Goal: Communication & Community: Participate in discussion

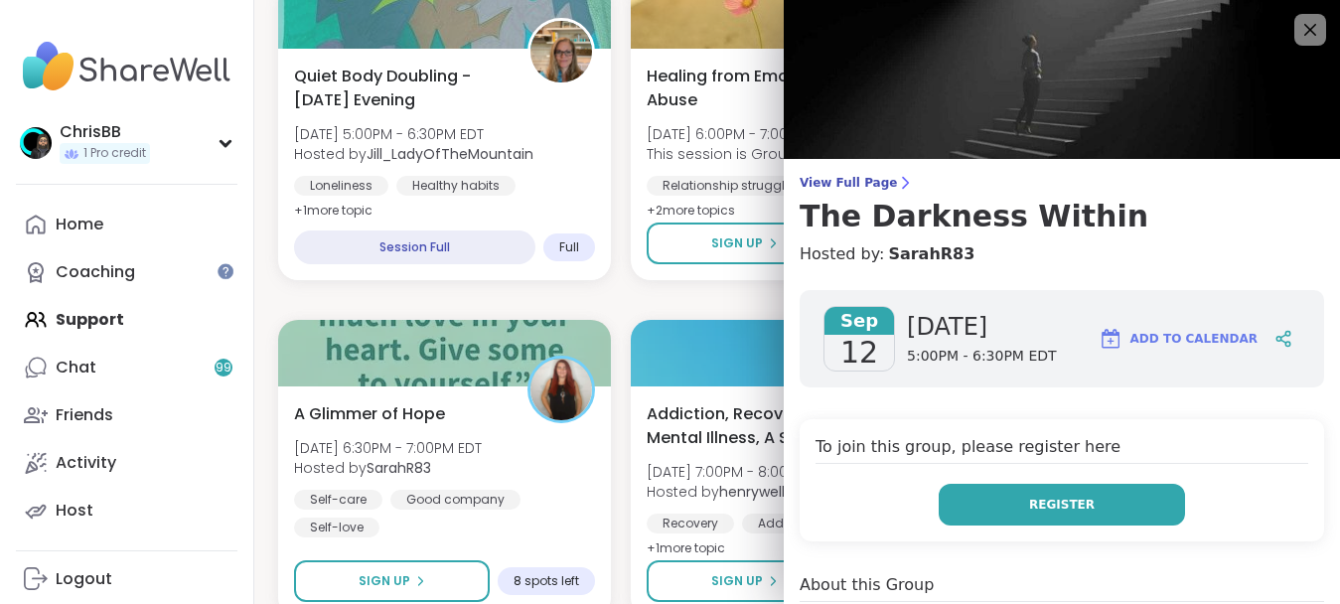
click at [1053, 513] on span "Register" at bounding box center [1062, 505] width 66 height 18
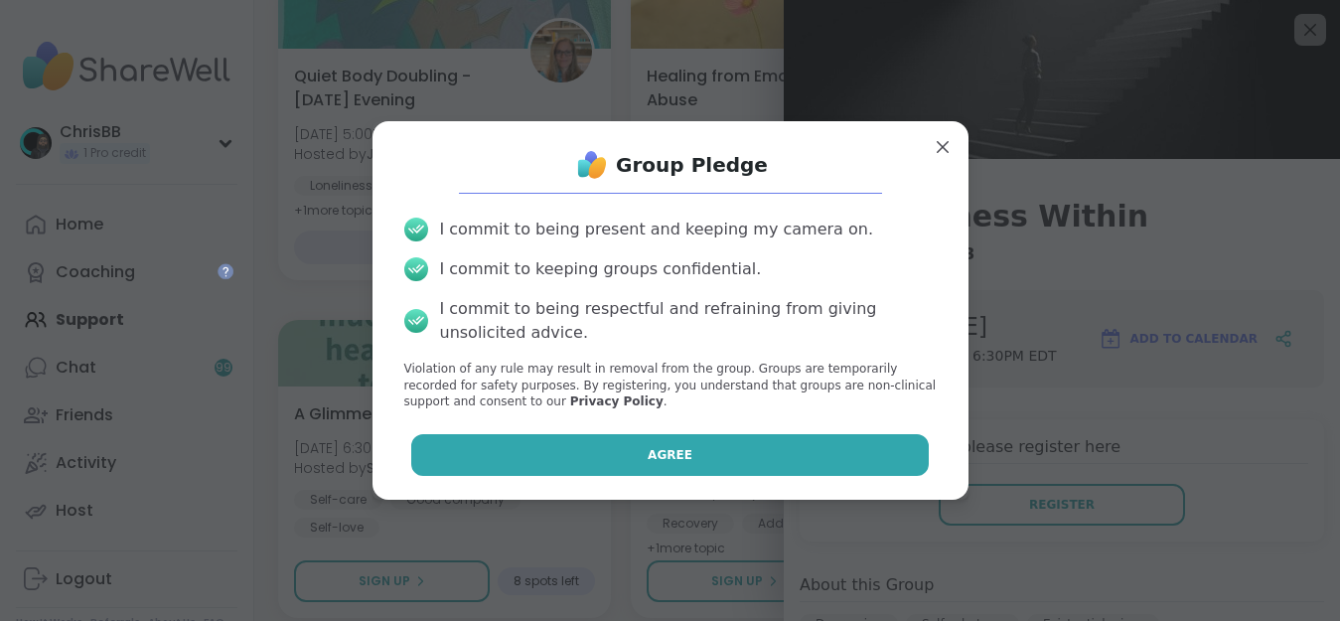
click at [659, 453] on span "Agree" at bounding box center [670, 455] width 45 height 18
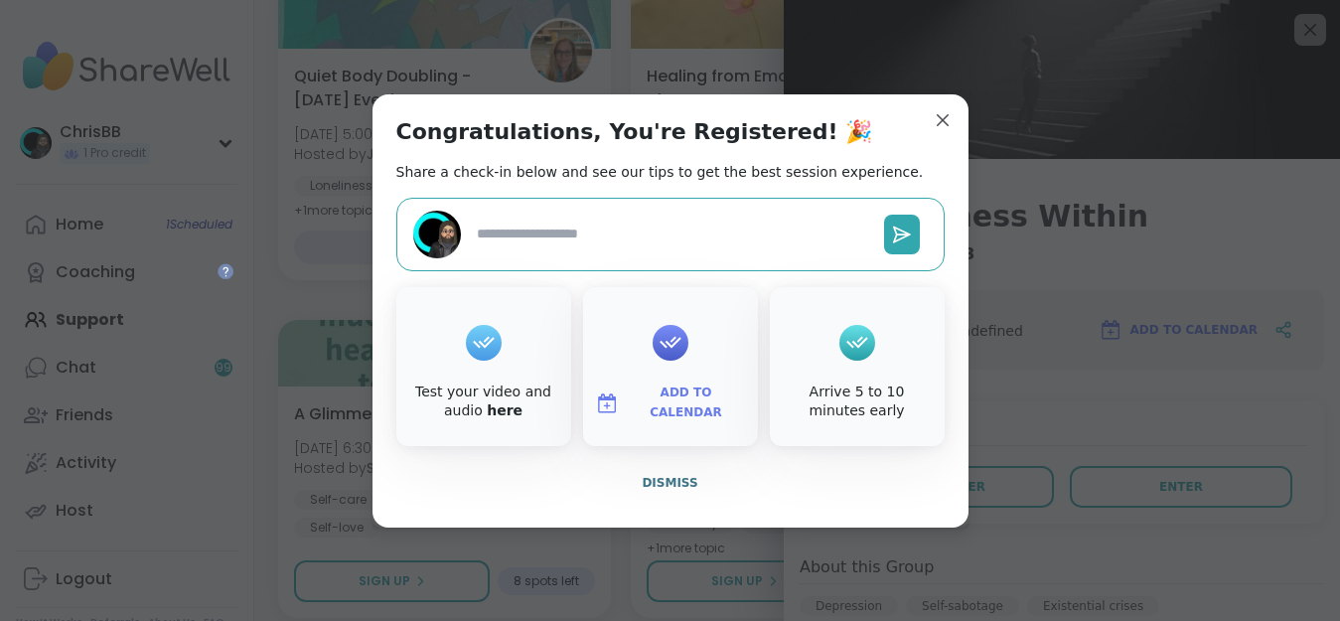
click at [774, 234] on textarea at bounding box center [672, 234] width 407 height 37
click at [661, 479] on span "Dismiss" at bounding box center [670, 483] width 56 height 14
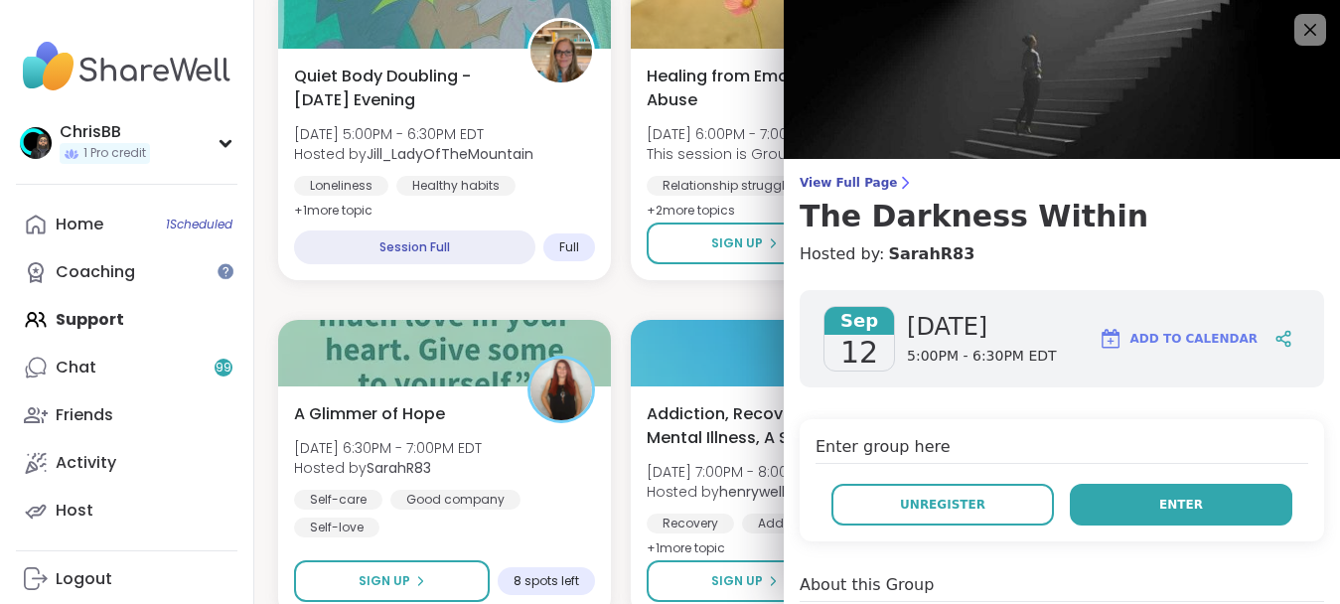
click at [1159, 496] on span "Enter" at bounding box center [1181, 505] width 44 height 18
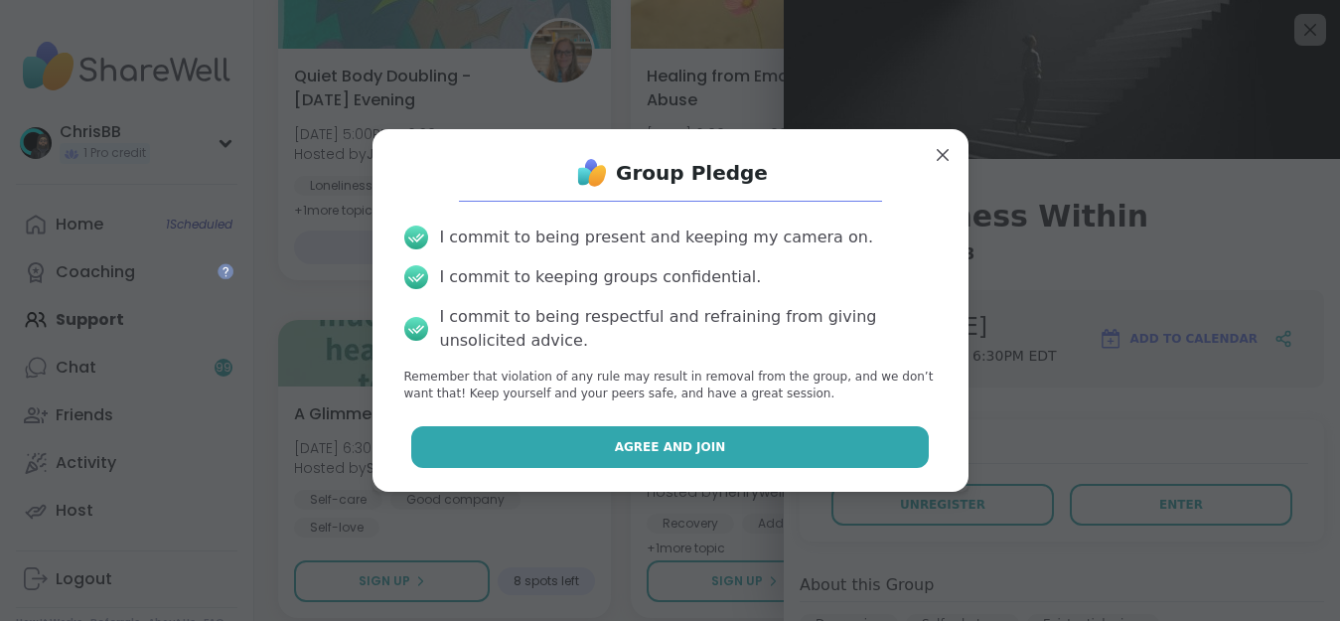
click at [736, 448] on button "Agree and Join" at bounding box center [670, 447] width 518 height 42
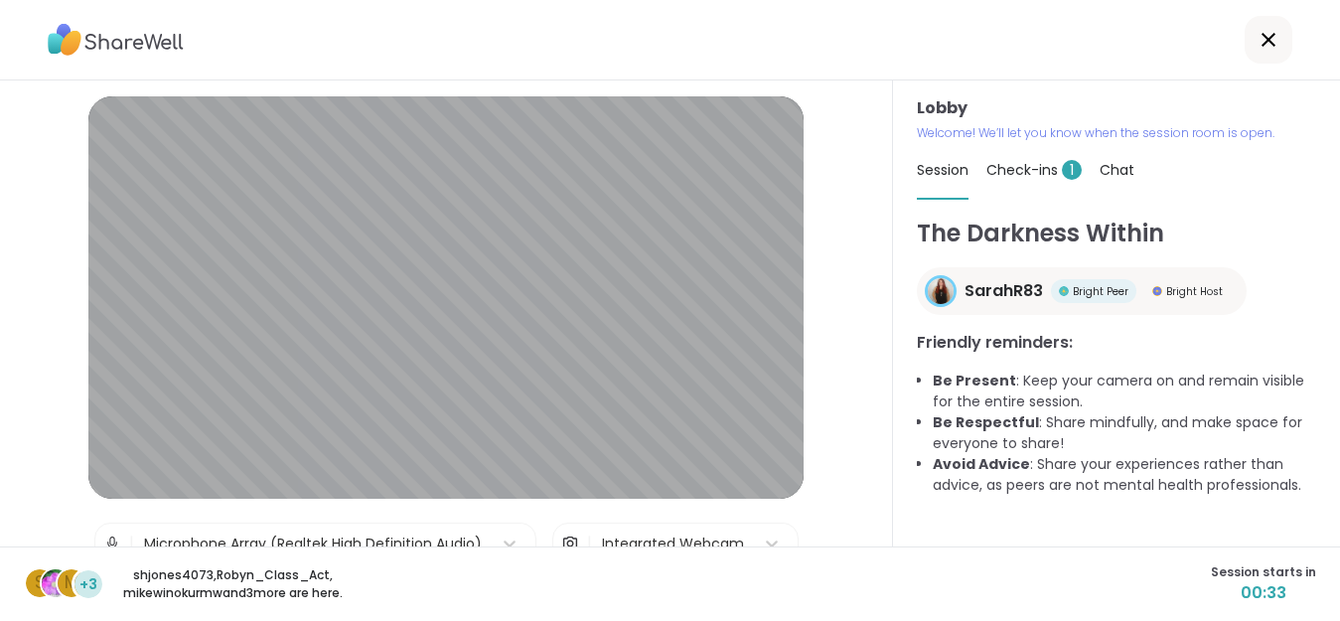
click at [1043, 171] on span "Check-ins 1" at bounding box center [1033, 170] width 95 height 20
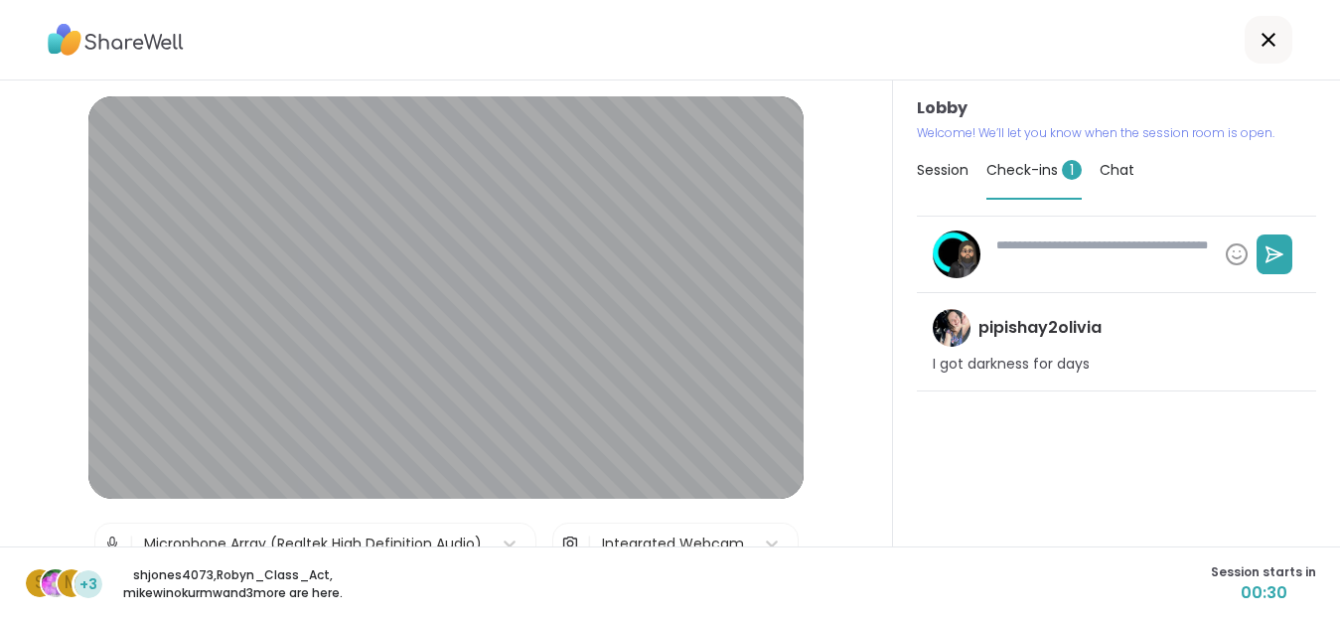
type textarea "*"
click at [939, 174] on span "Session" at bounding box center [943, 170] width 52 height 20
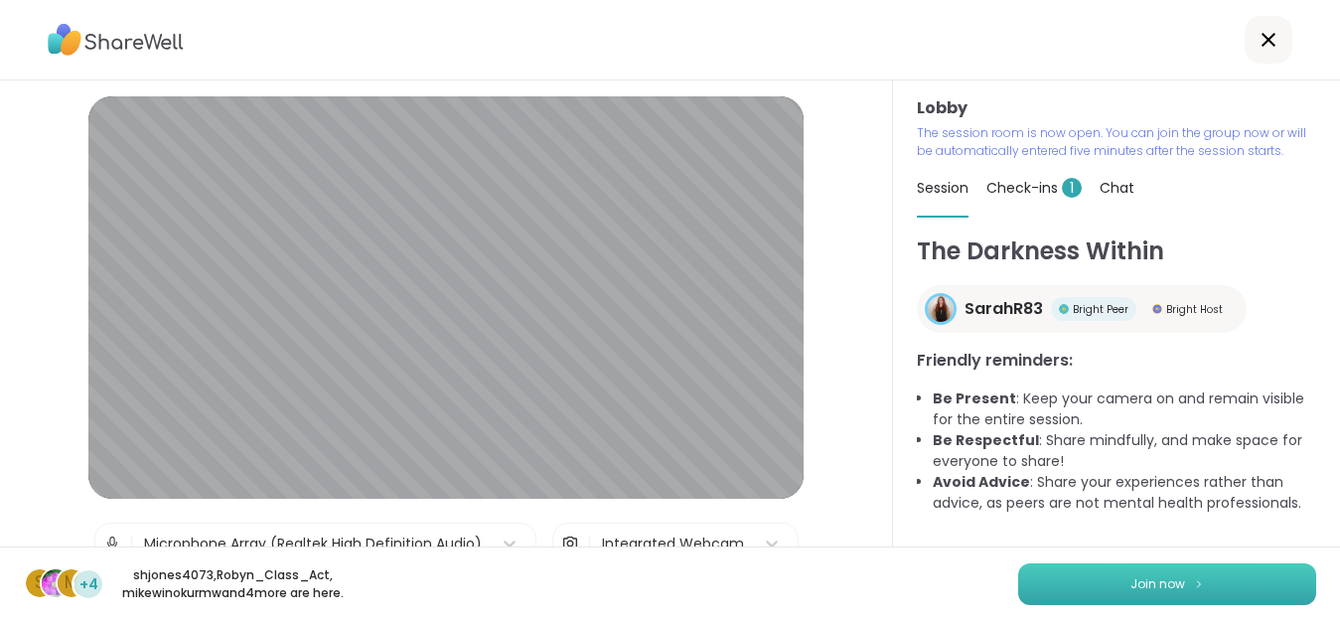
click at [1177, 578] on span "Join now" at bounding box center [1157, 584] width 55 height 18
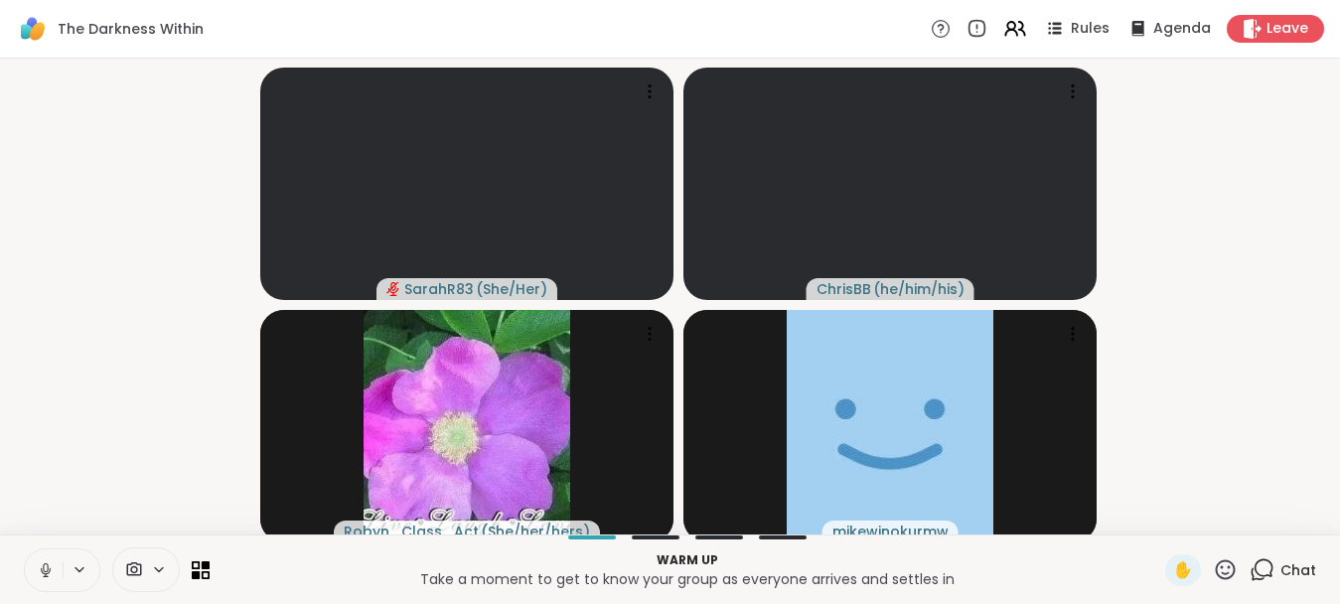
click at [43, 579] on icon at bounding box center [46, 570] width 18 height 18
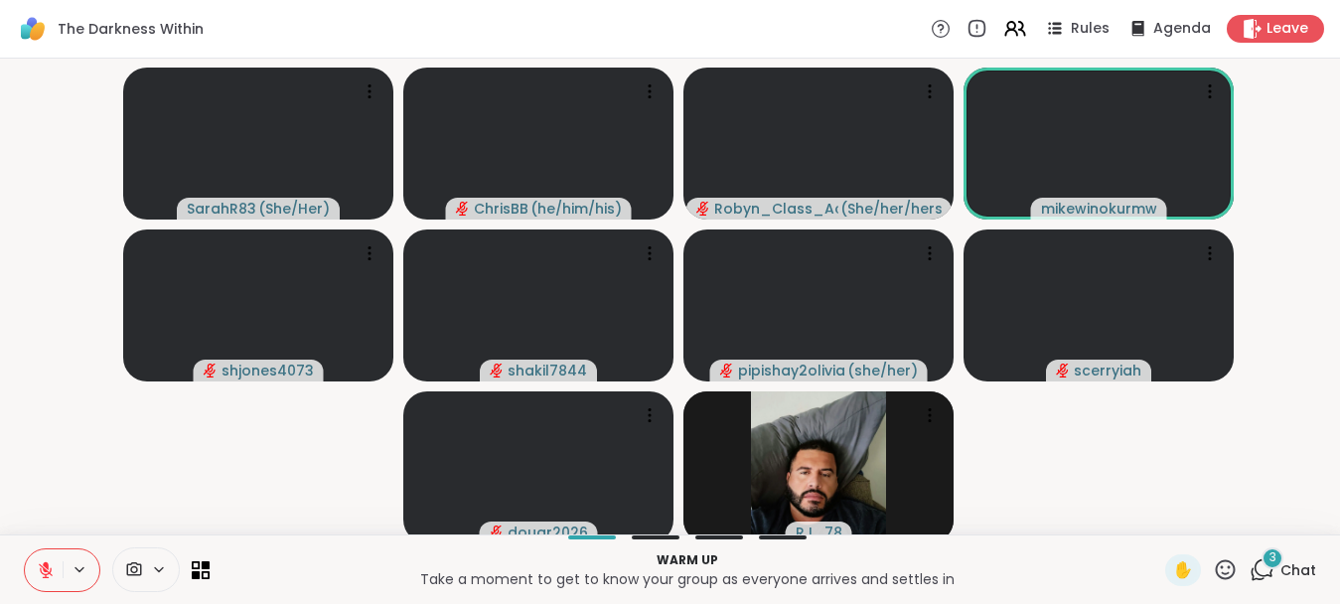
click at [1261, 331] on video-player-container "SarahR83 ( She/Her ) [PERSON_NAME] ( he/him/his ) Robyn_Class_Act ( She/her/her…" at bounding box center [670, 297] width 1316 height 460
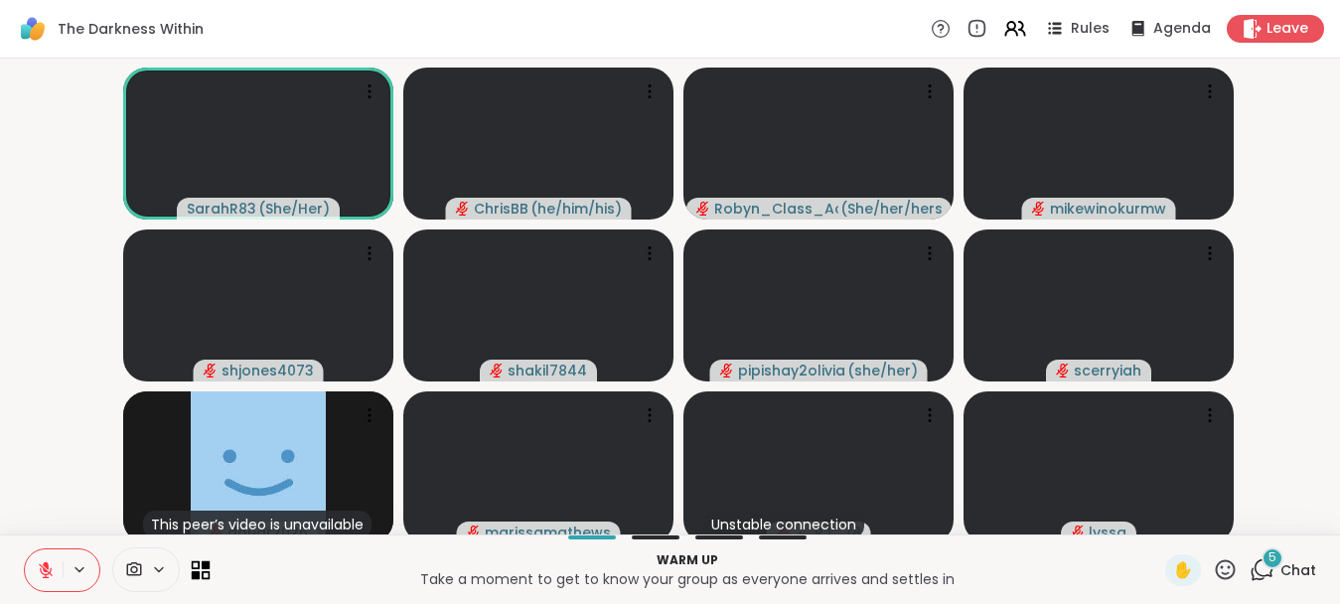
click at [196, 579] on icon at bounding box center [196, 574] width 9 height 9
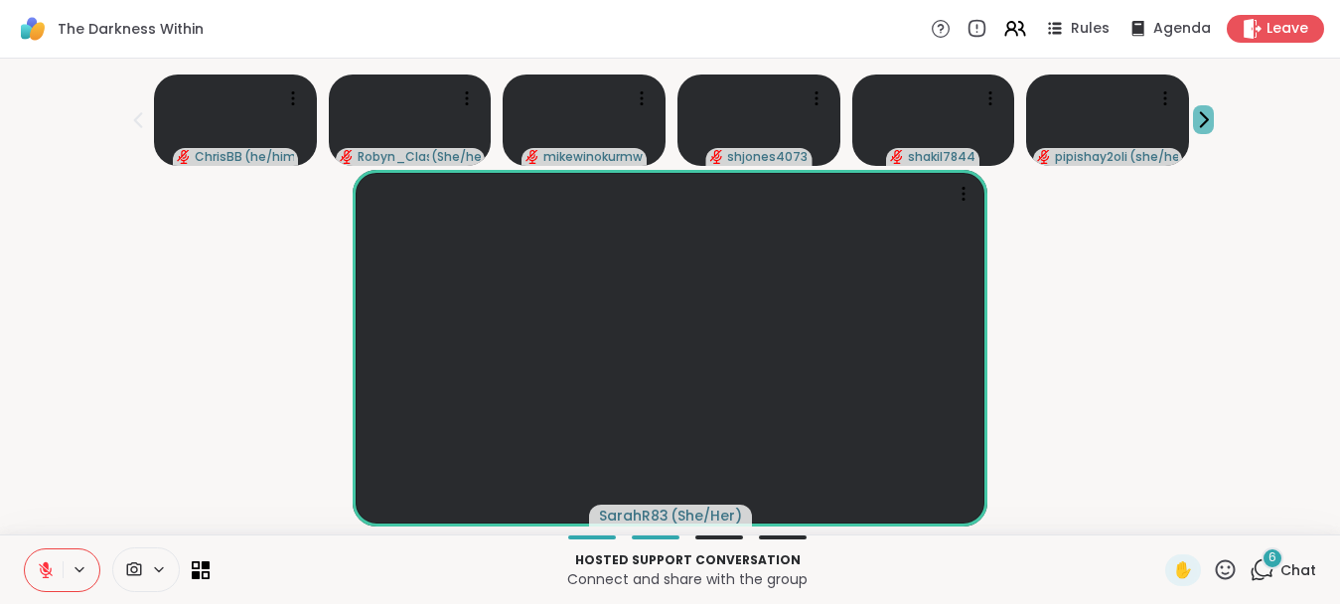
click at [1214, 121] on icon at bounding box center [1203, 119] width 21 height 21
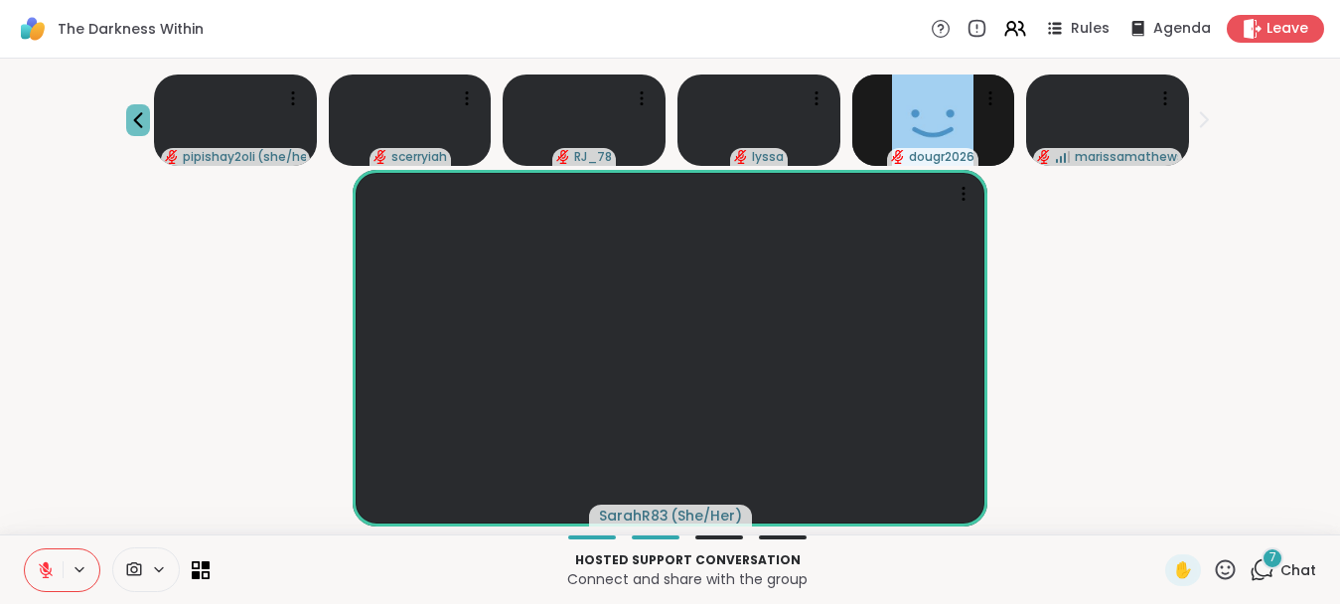
click at [145, 128] on icon at bounding box center [138, 120] width 24 height 24
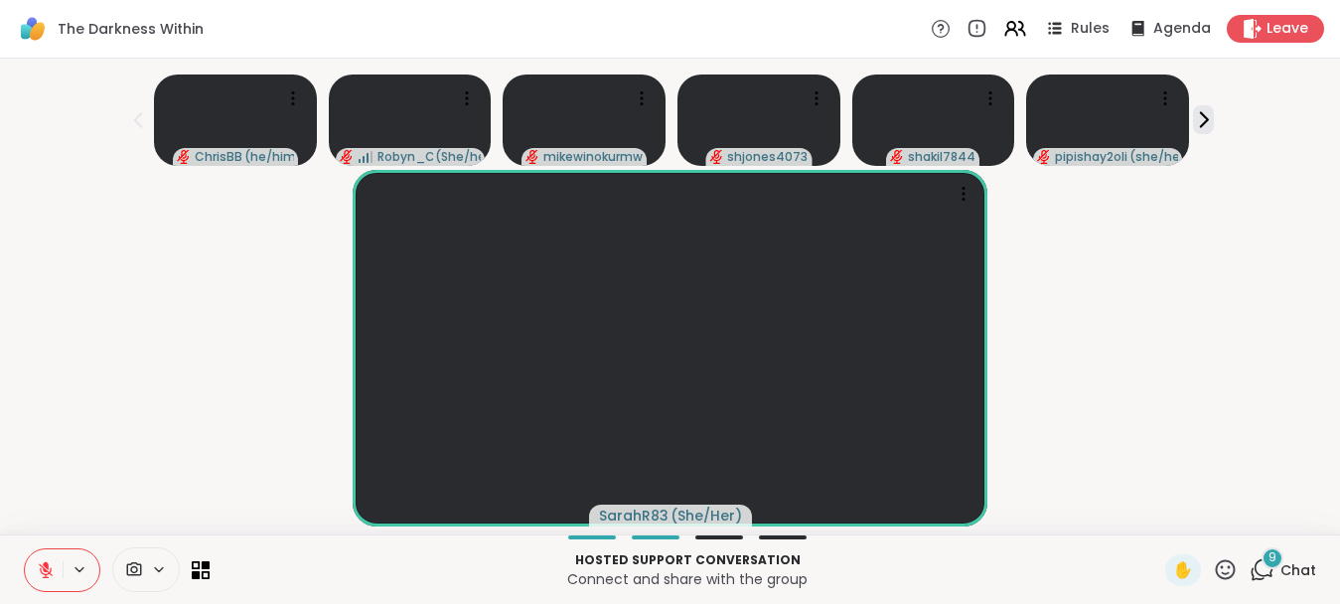
click at [1266, 569] on div "9" at bounding box center [1272, 558] width 22 height 22
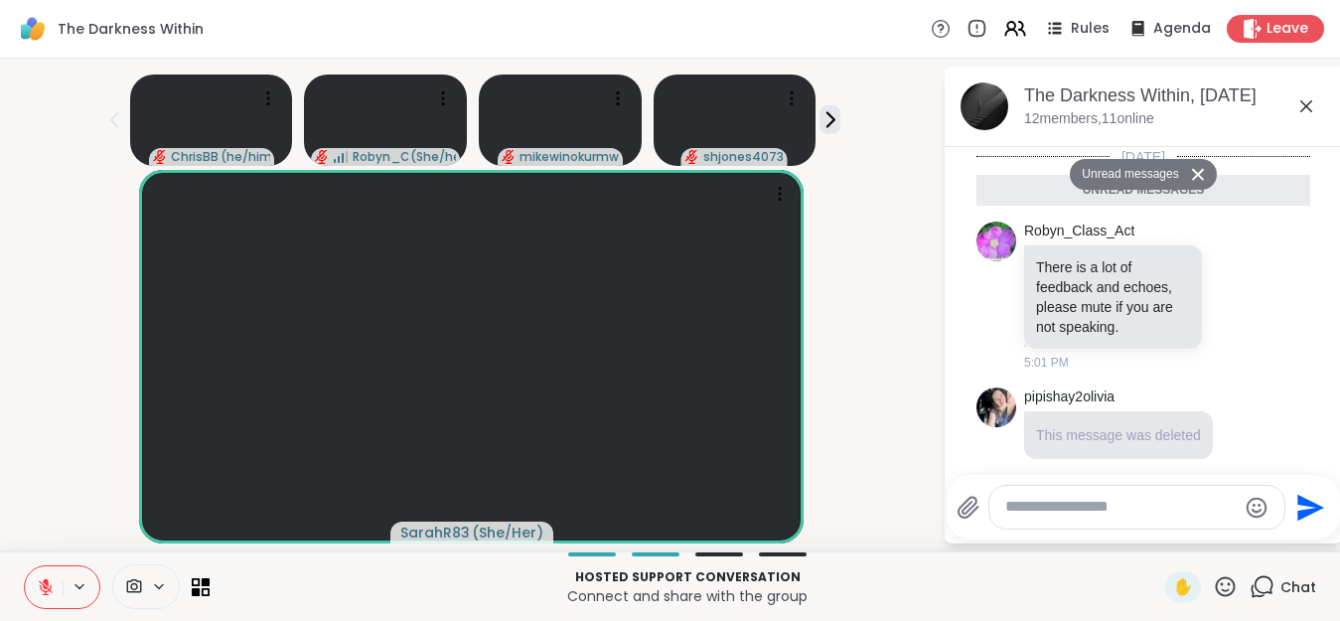
scroll to position [1119, 0]
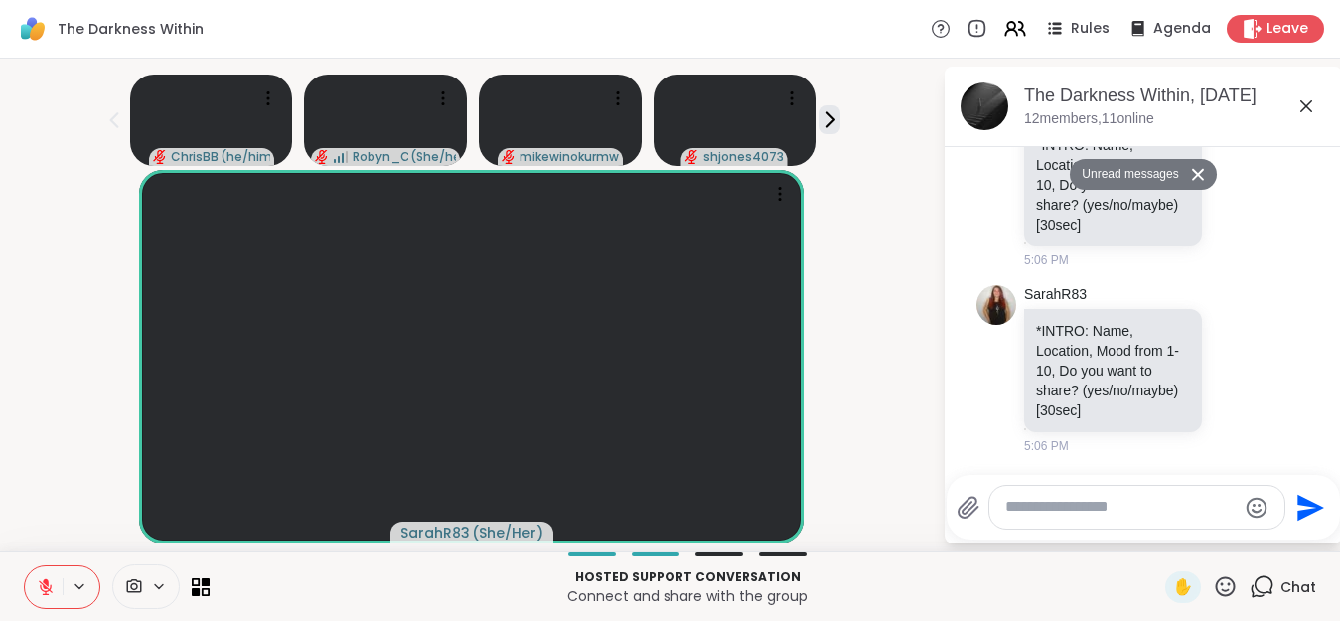
click at [1089, 505] on textarea "Type your message" at bounding box center [1120, 507] width 231 height 21
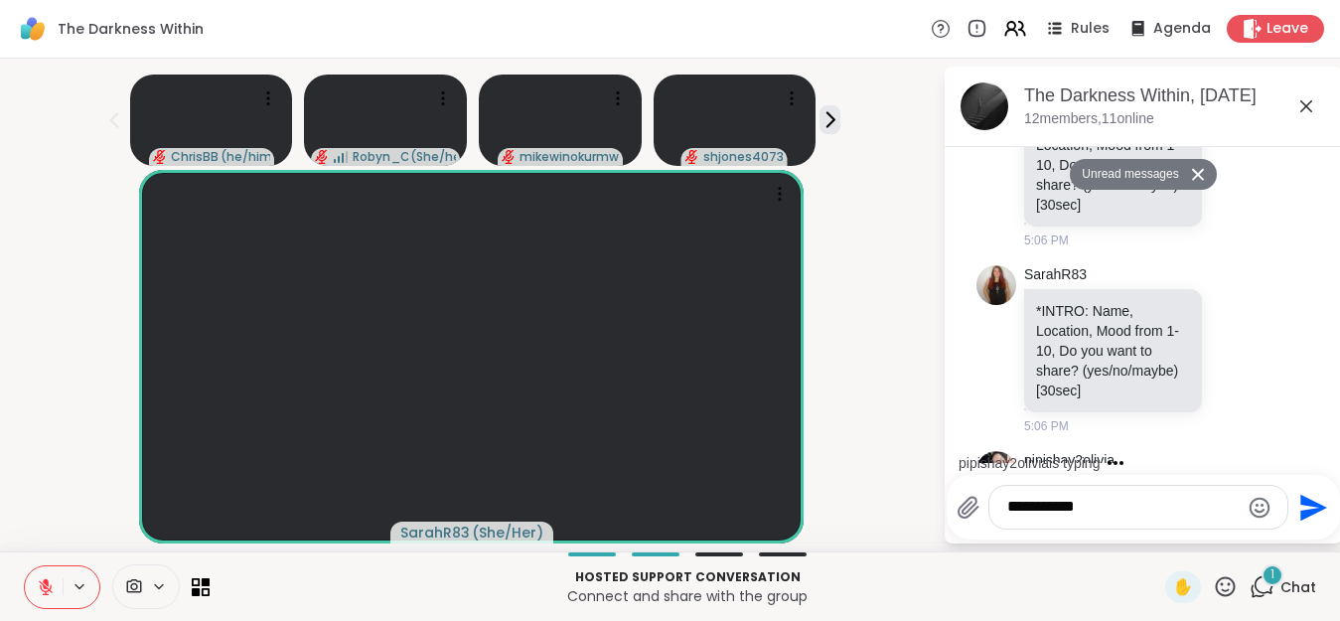
scroll to position [1218, 0]
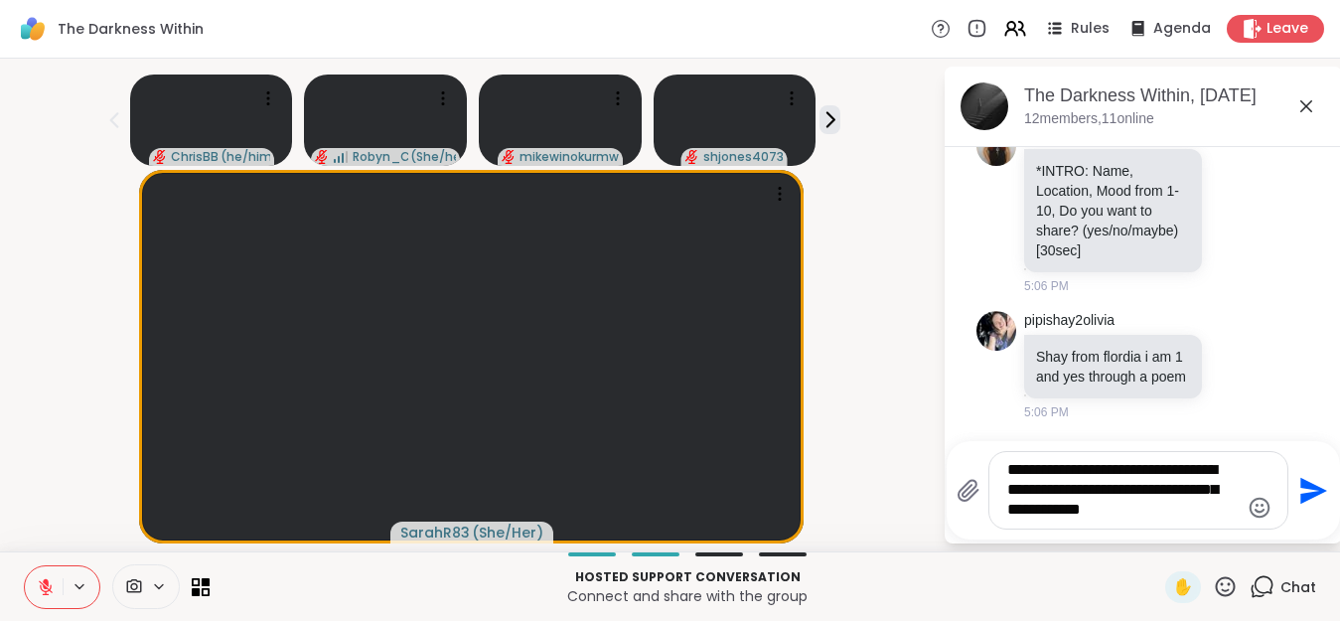
type textarea "**********"
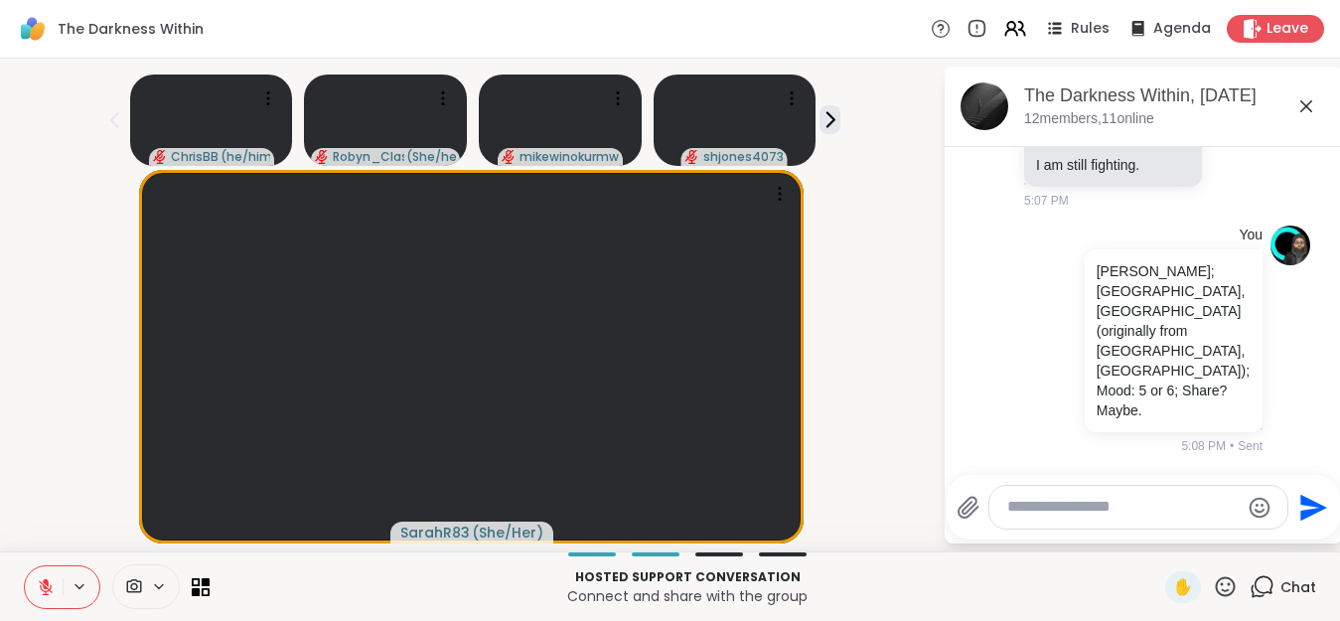
scroll to position [4405, 0]
click at [832, 127] on icon at bounding box center [829, 119] width 21 height 21
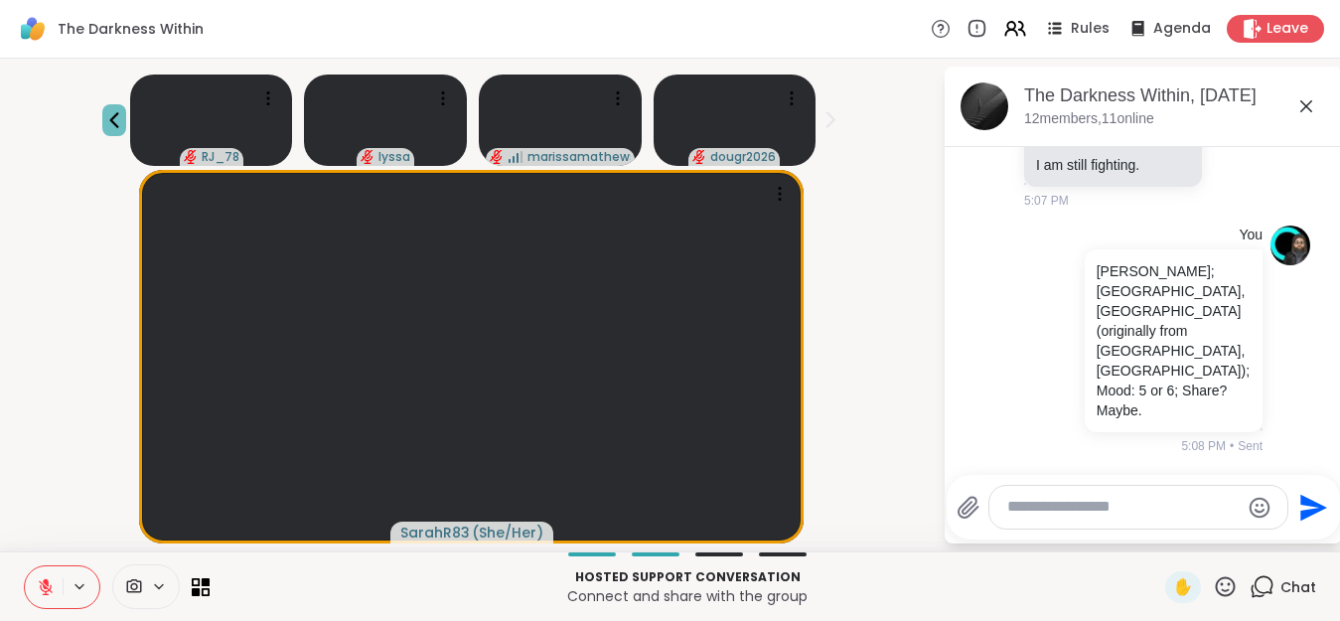
click at [126, 125] on icon at bounding box center [114, 120] width 24 height 24
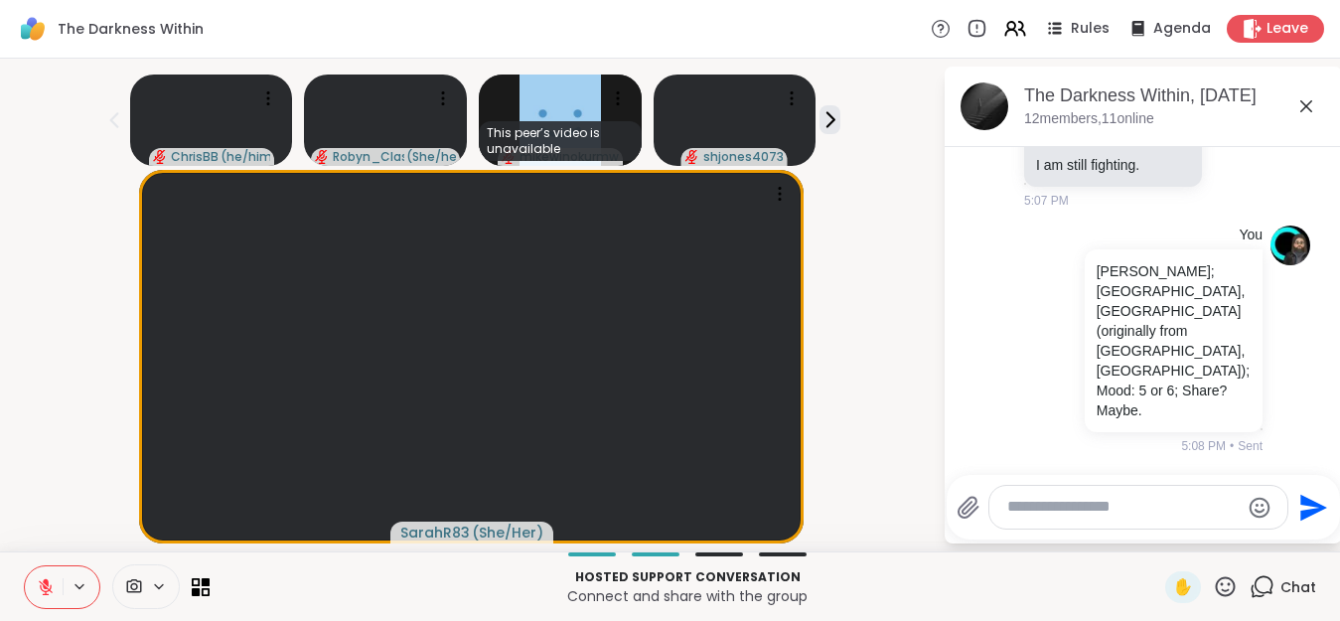
click at [126, 125] on icon at bounding box center [114, 120] width 24 height 24
click at [1224, 593] on icon at bounding box center [1225, 586] width 25 height 25
click at [1204, 542] on span "👍" at bounding box center [1211, 534] width 20 height 24
click at [833, 124] on icon at bounding box center [829, 119] width 21 height 21
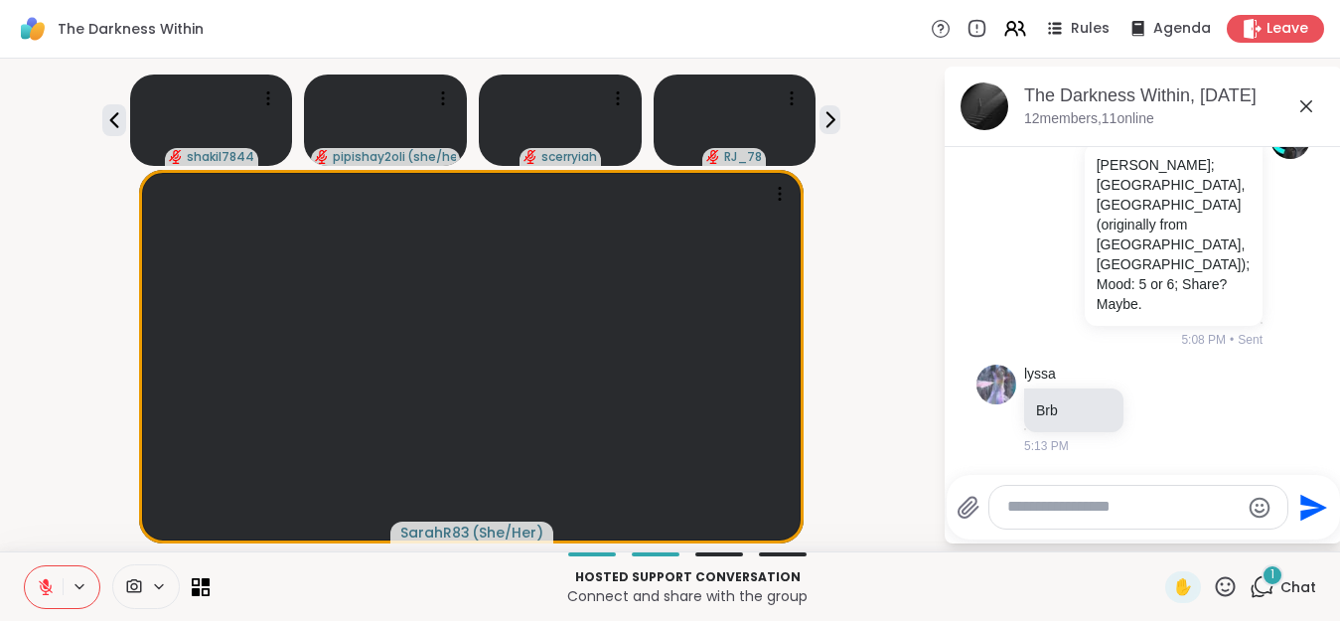
scroll to position [4512, 0]
click at [56, 582] on button at bounding box center [44, 587] width 38 height 42
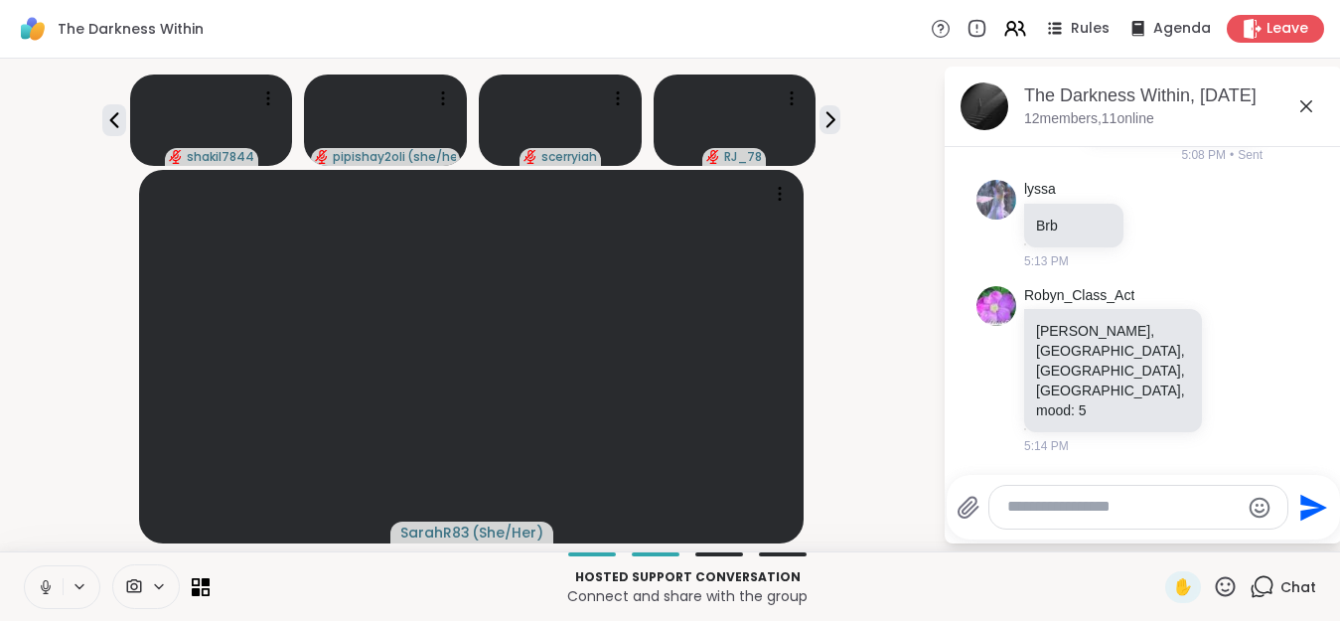
scroll to position [4657, 0]
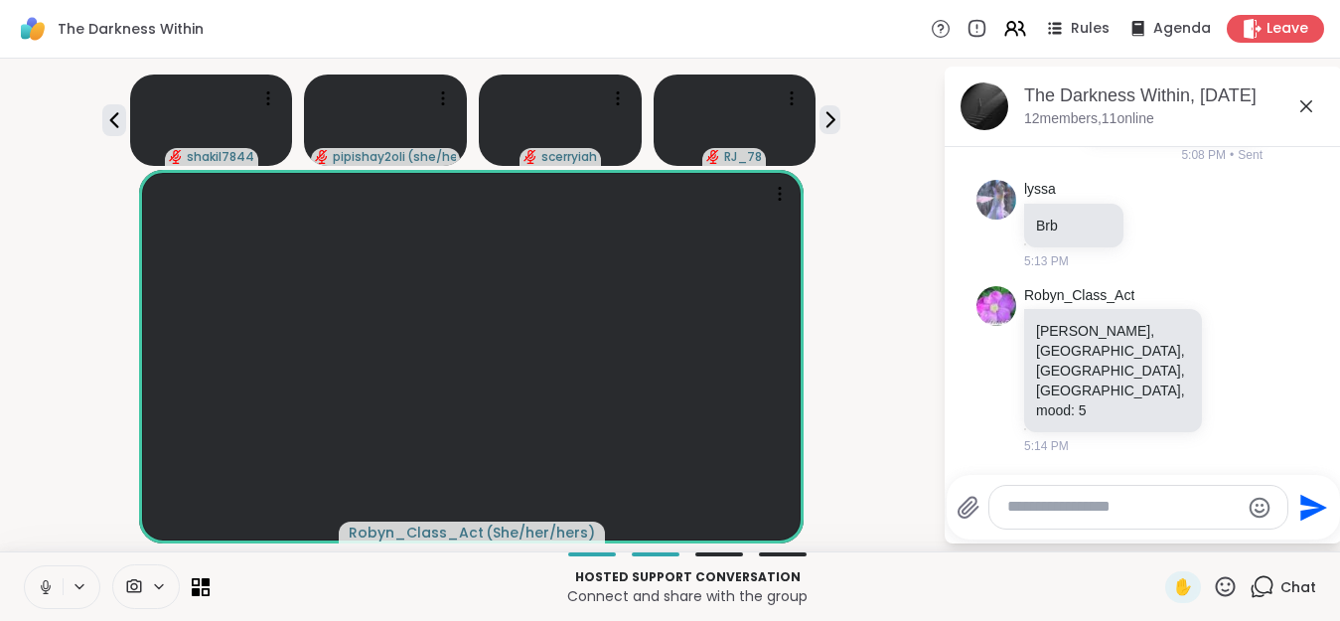
click at [925, 141] on div "shakil7844 pipishay2olivia ( she/her ) scerryiah RJ_78" at bounding box center [471, 116] width 919 height 99
click at [911, 477] on div "SarahR83 ( She/Her )" at bounding box center [471, 356] width 919 height 373
click at [45, 486] on div "SarahR83 ( She/Her )" at bounding box center [471, 356] width 919 height 373
click at [888, 199] on div "SarahR83 ( She/Her )" at bounding box center [471, 356] width 919 height 373
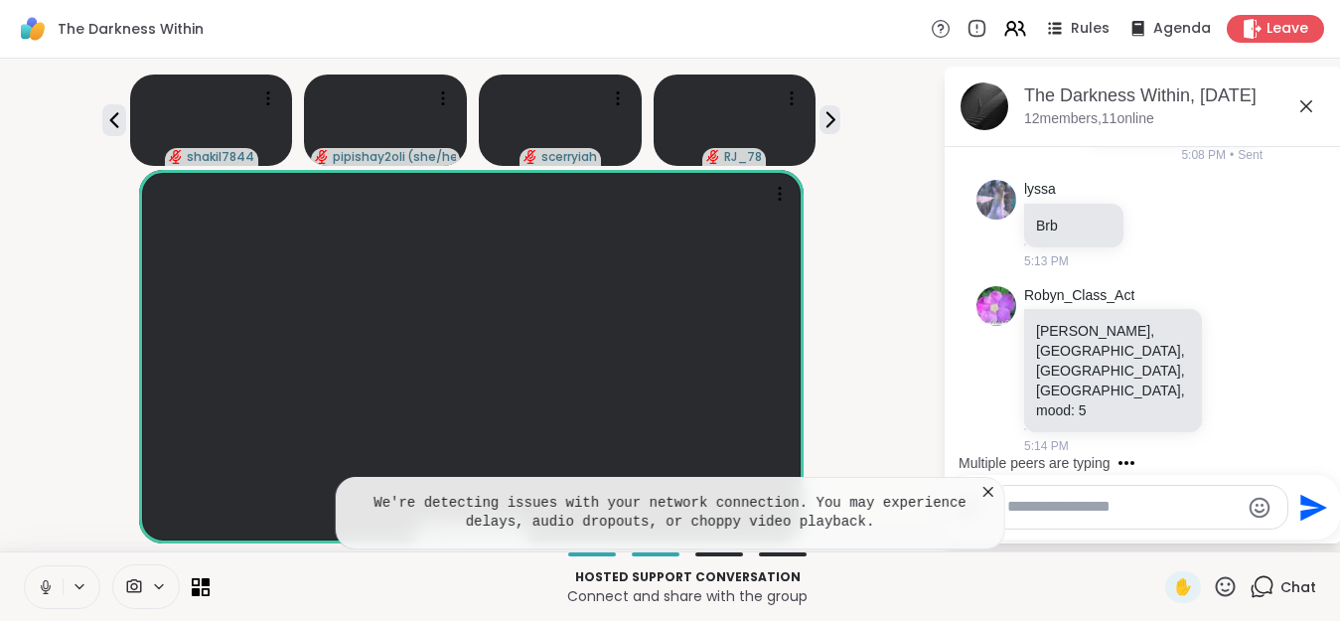
click at [998, 492] on icon at bounding box center [988, 492] width 20 height 20
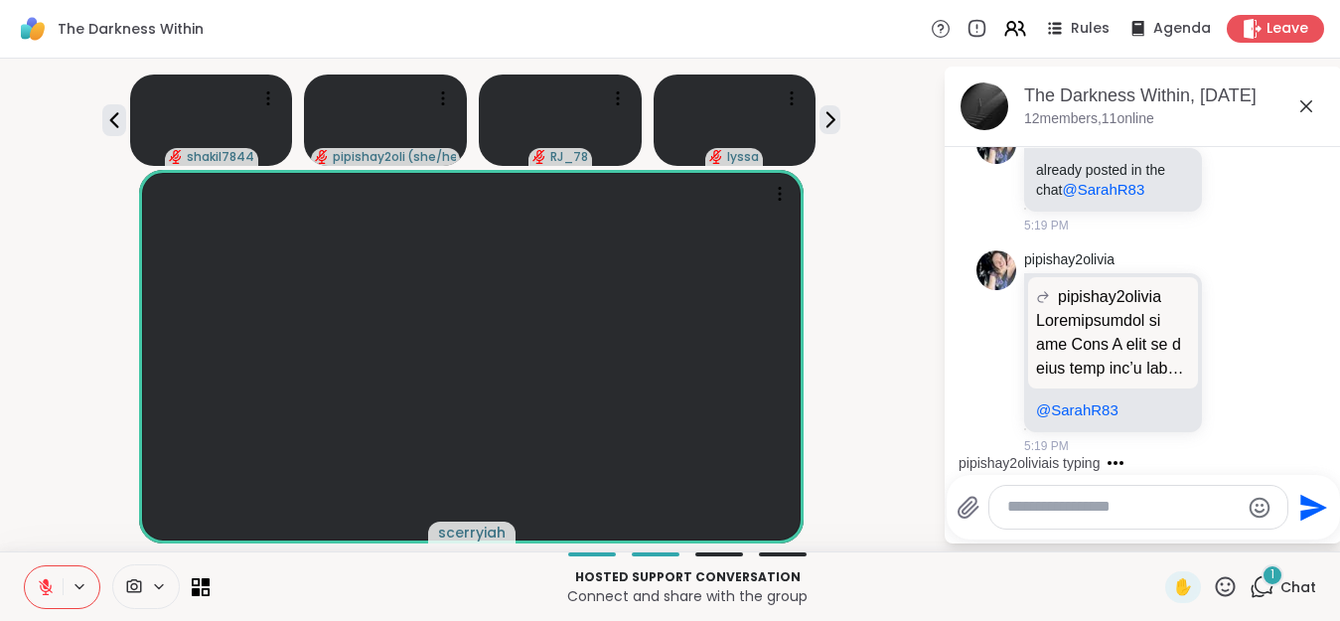
scroll to position [5311, 0]
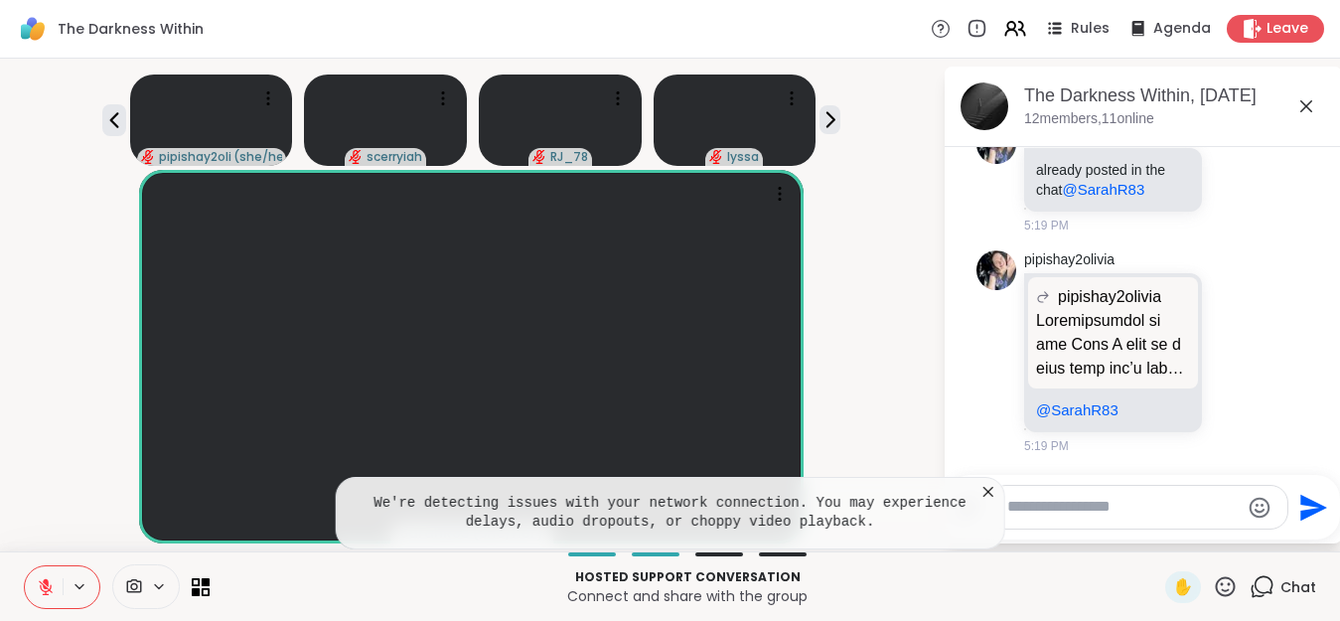
click at [998, 498] on icon at bounding box center [988, 492] width 20 height 20
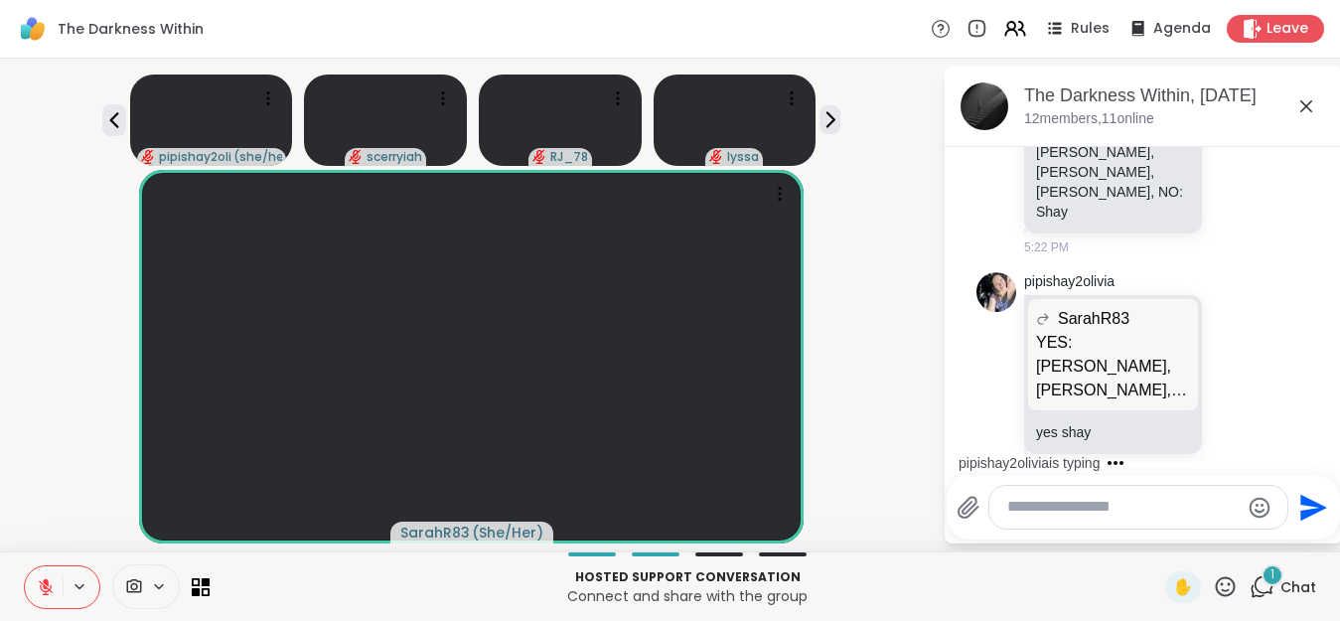
scroll to position [5718, 0]
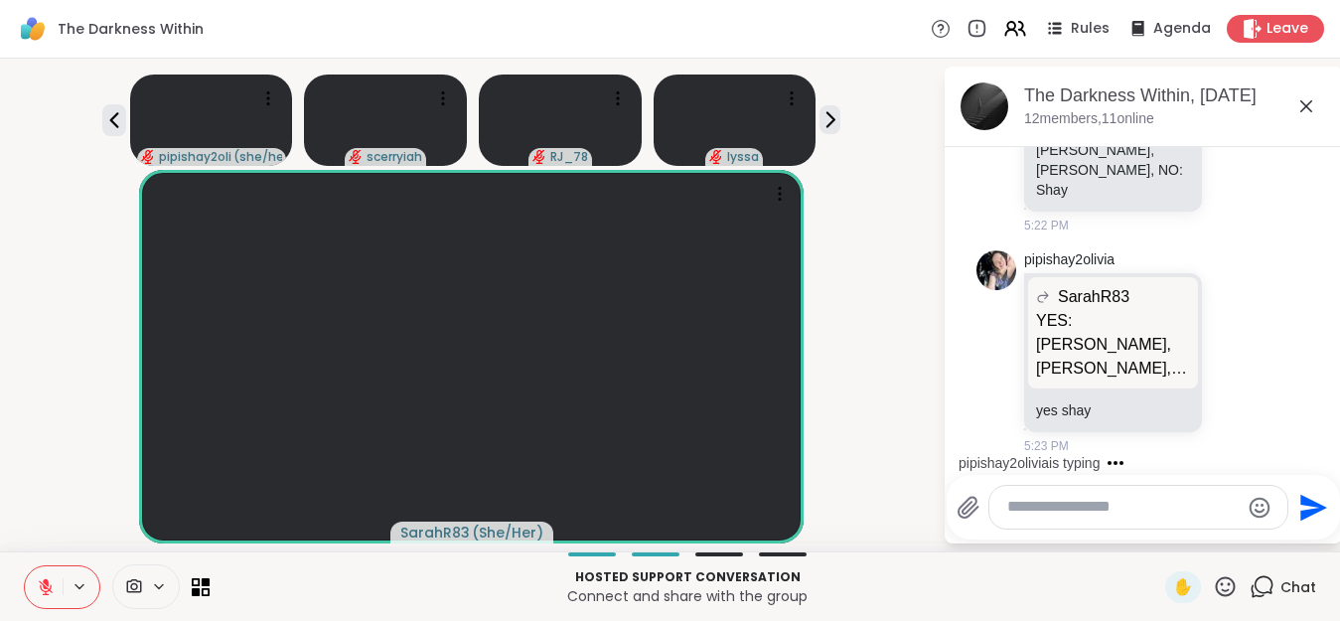
click at [895, 475] on div "SarahR83 ( She/Her )" at bounding box center [471, 356] width 919 height 373
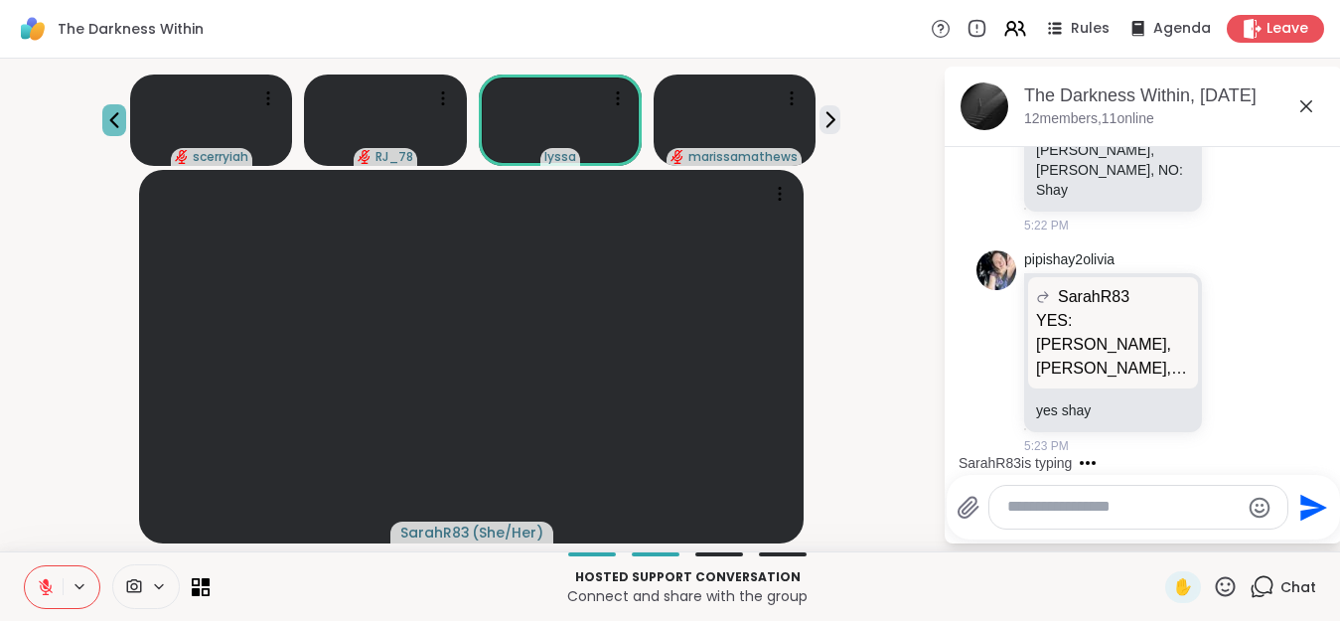
click at [124, 120] on icon at bounding box center [114, 120] width 24 height 24
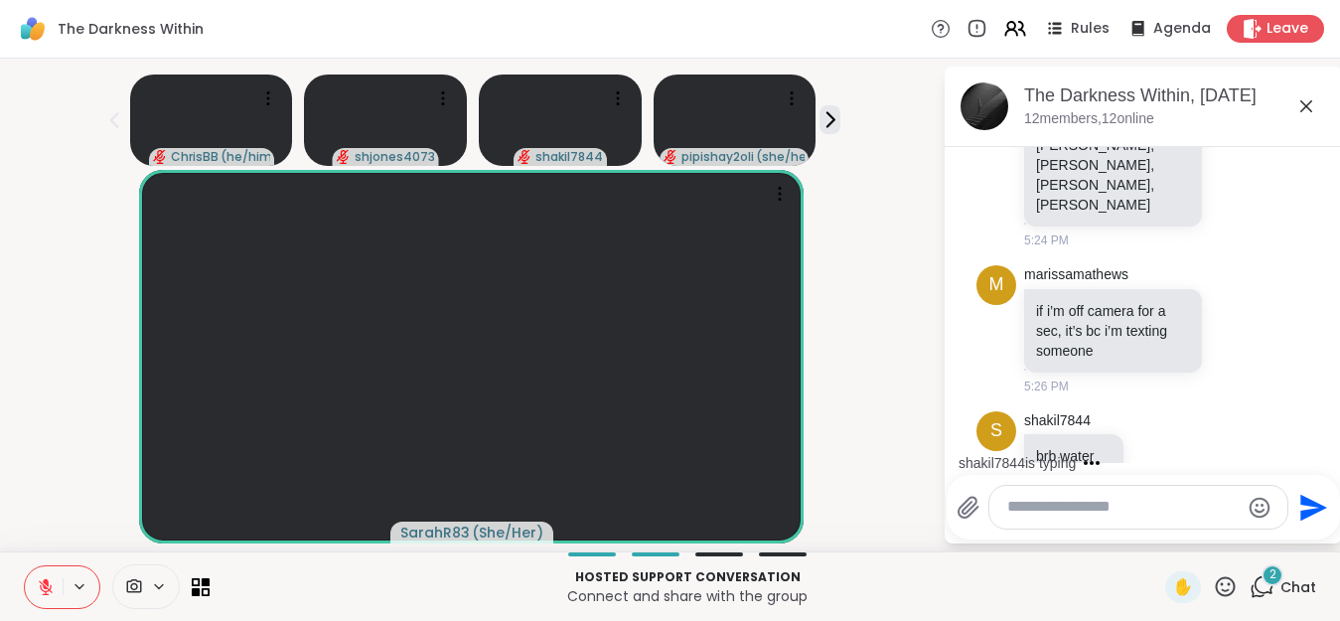
scroll to position [6154, 0]
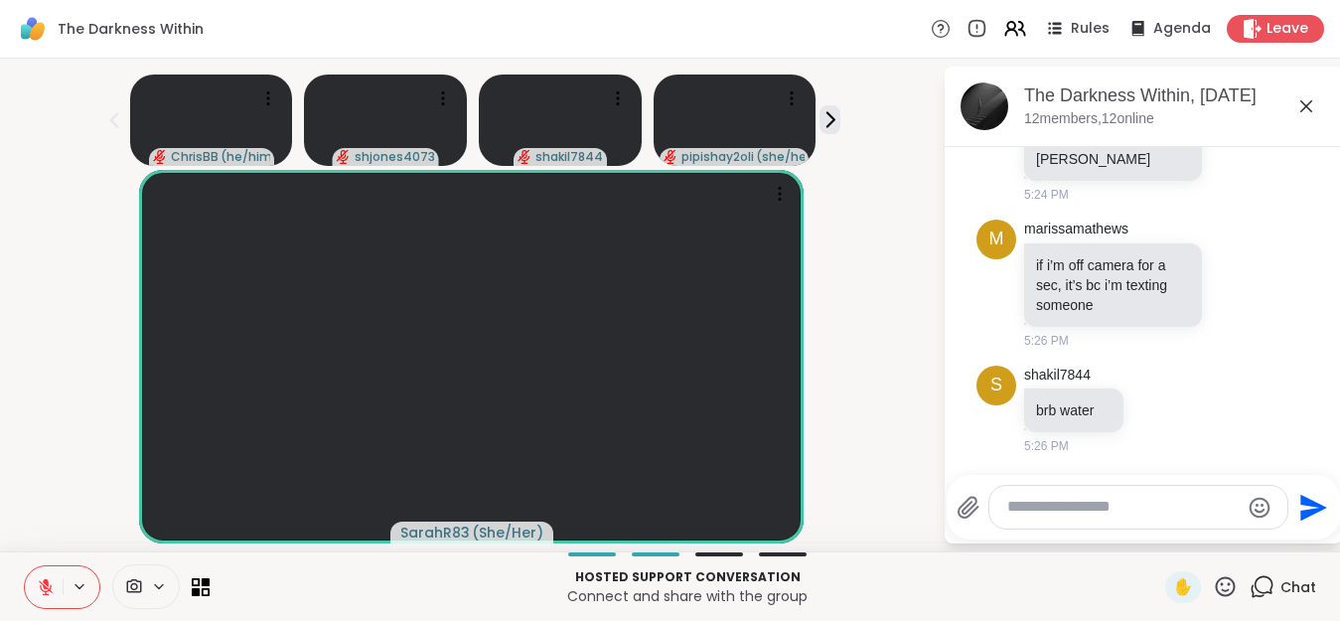
click at [1226, 588] on icon at bounding box center [1225, 586] width 25 height 25
click at [1215, 539] on span "👍" at bounding box center [1211, 534] width 20 height 24
click at [1135, 501] on textarea "Type your message" at bounding box center [1122, 507] width 231 height 21
type textarea "**********"
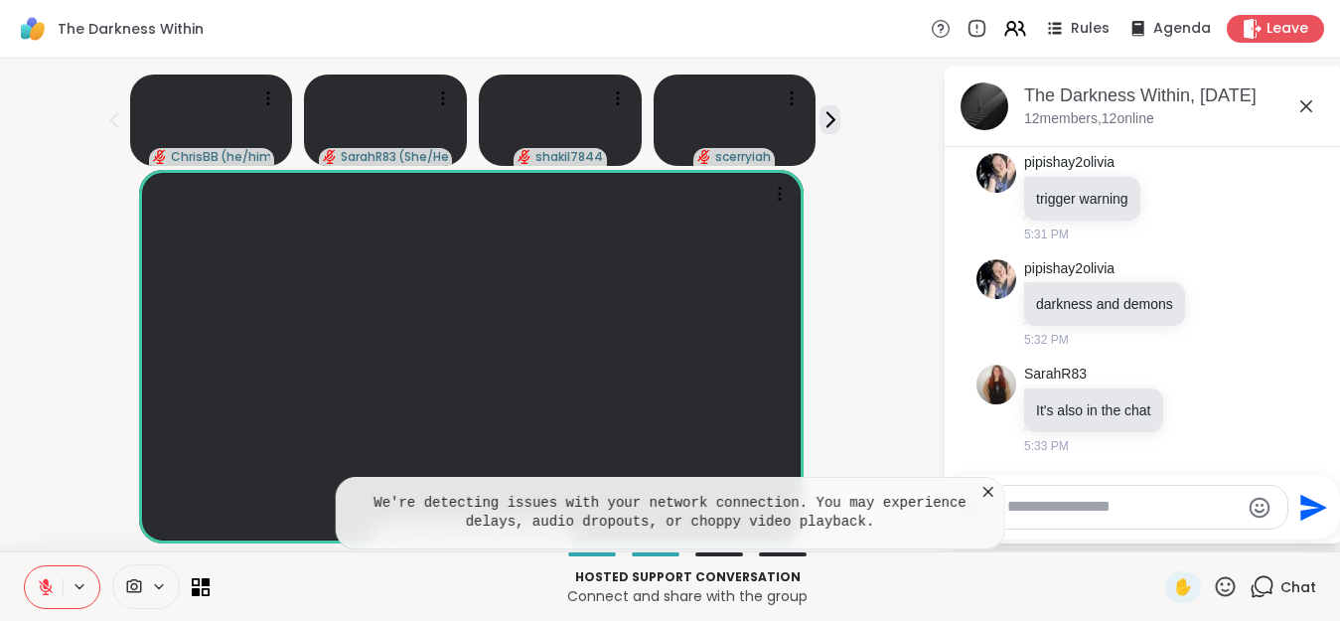
scroll to position [6870, 0]
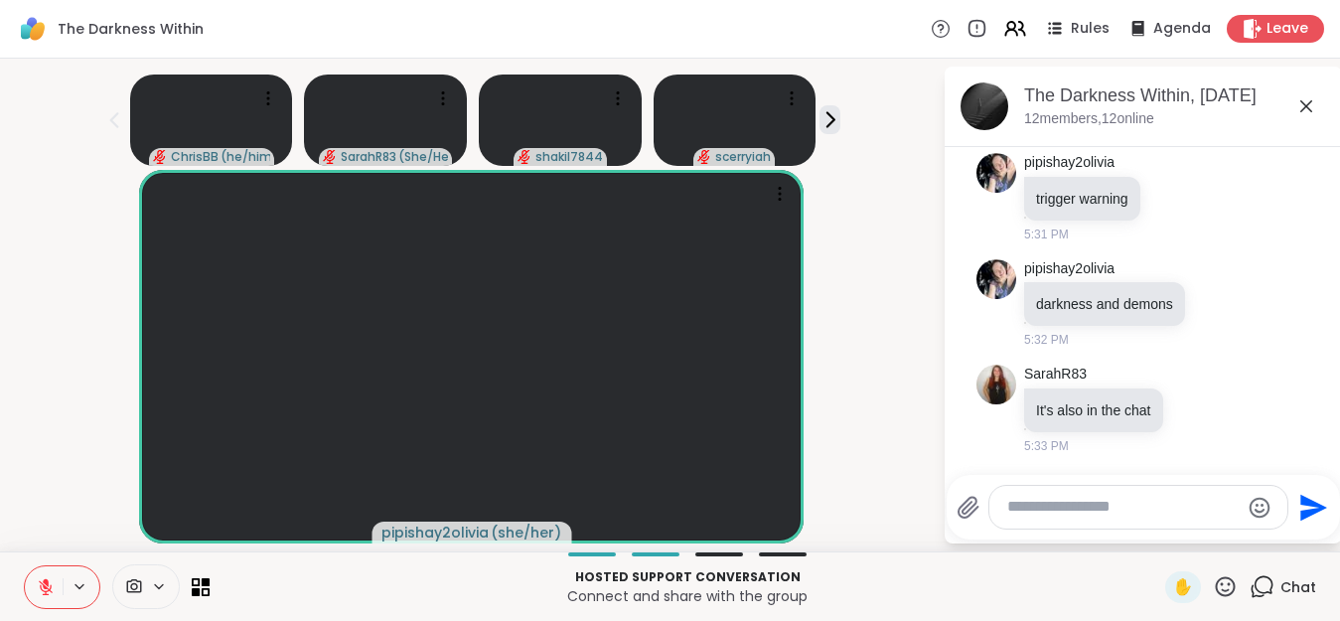
click at [1123, 503] on textarea "Type your message" at bounding box center [1122, 507] width 231 height 21
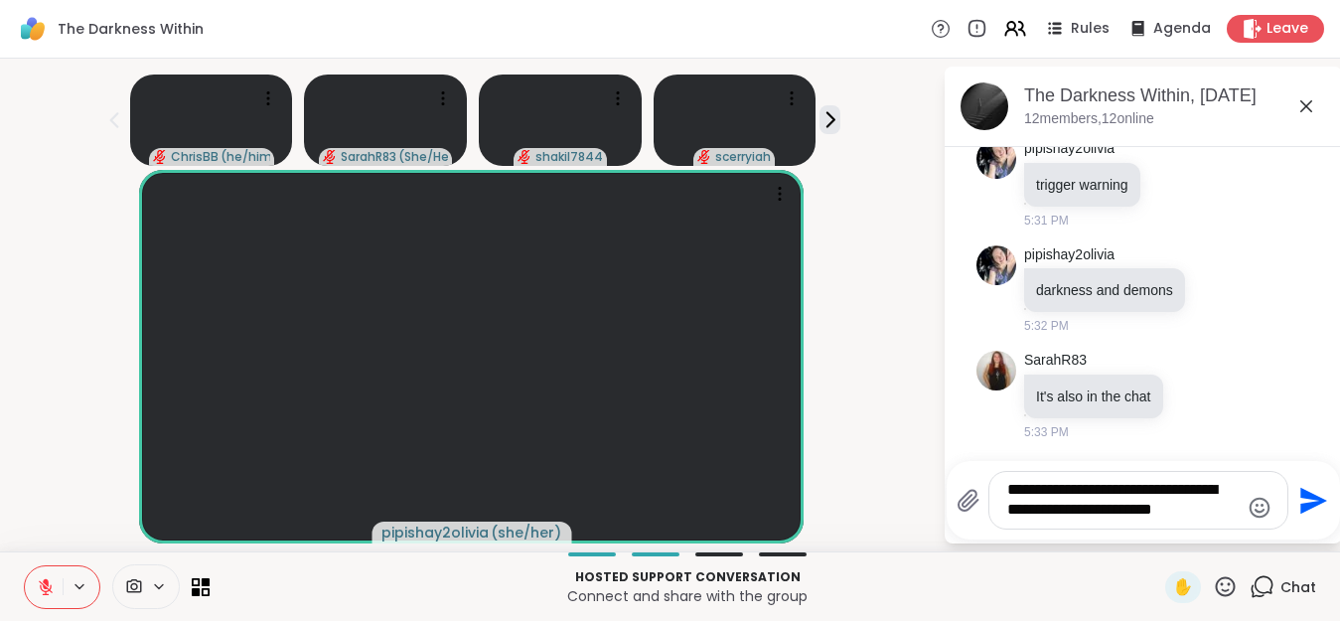
type textarea "**********"
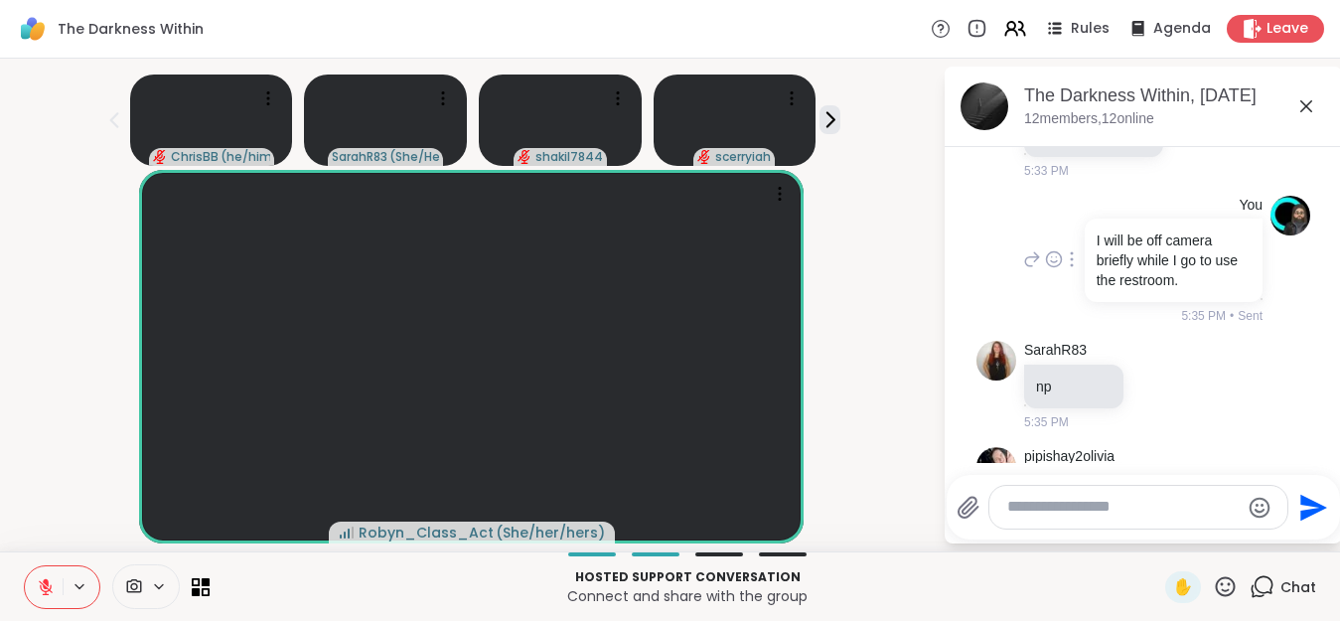
scroll to position [7151, 0]
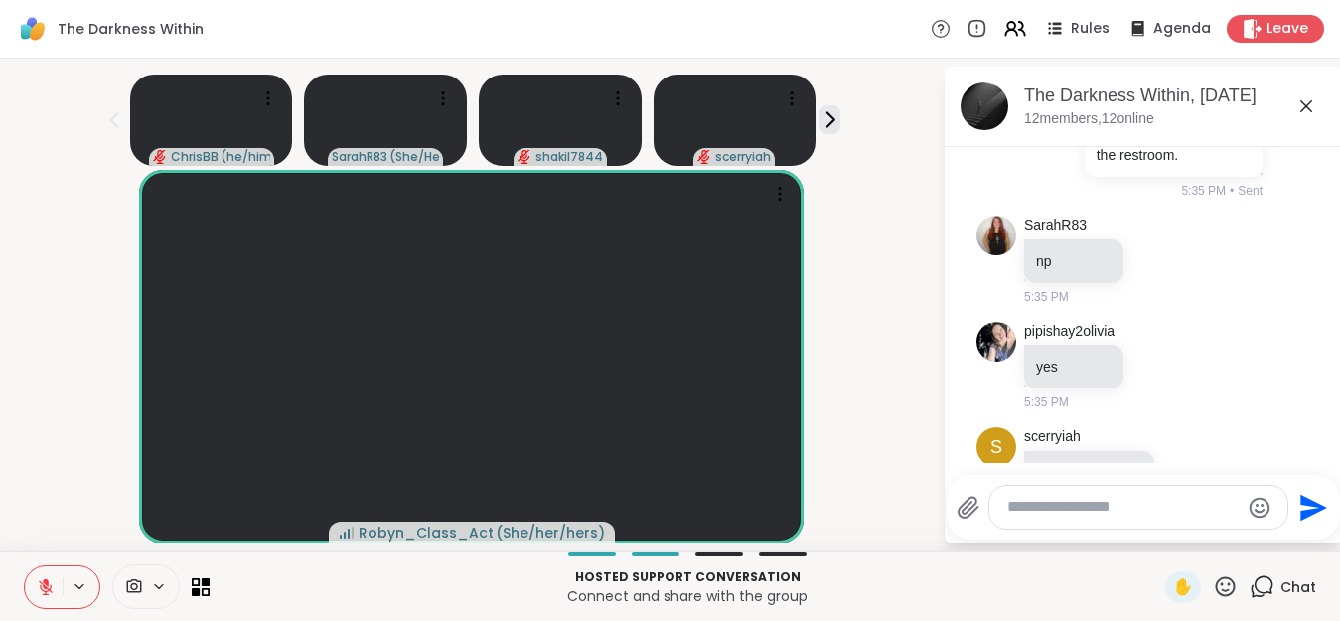
click at [1110, 505] on textarea "Type your message" at bounding box center [1122, 507] width 231 height 21
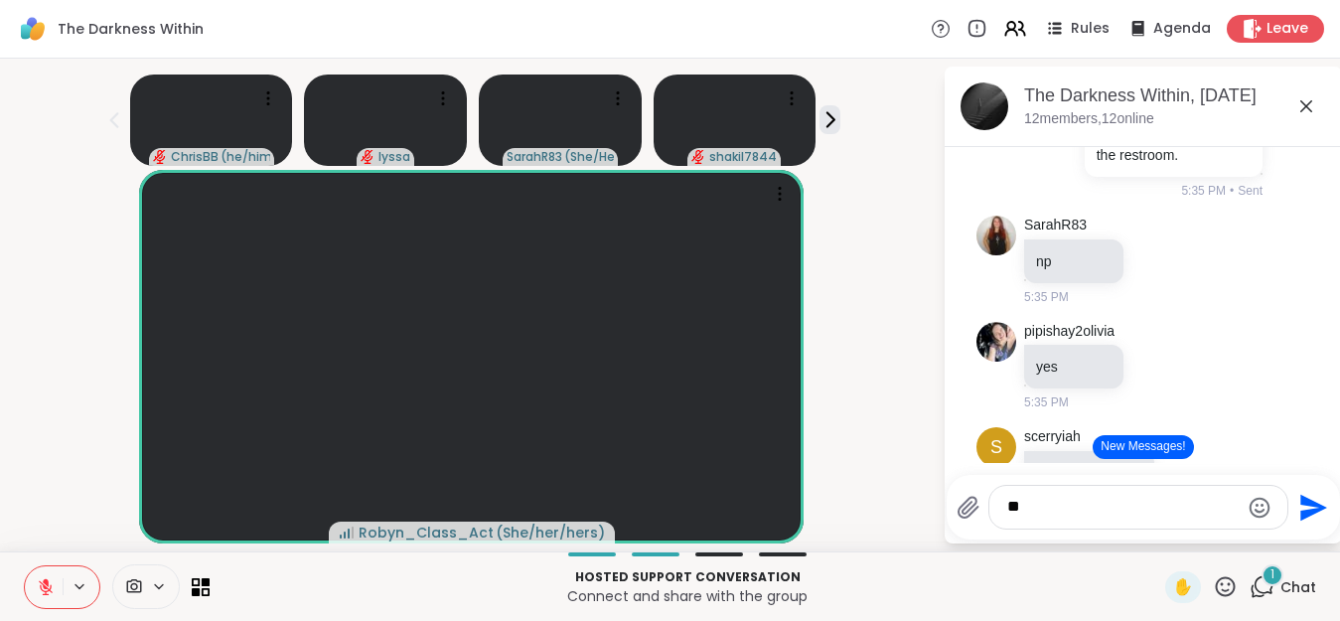
type textarea "*"
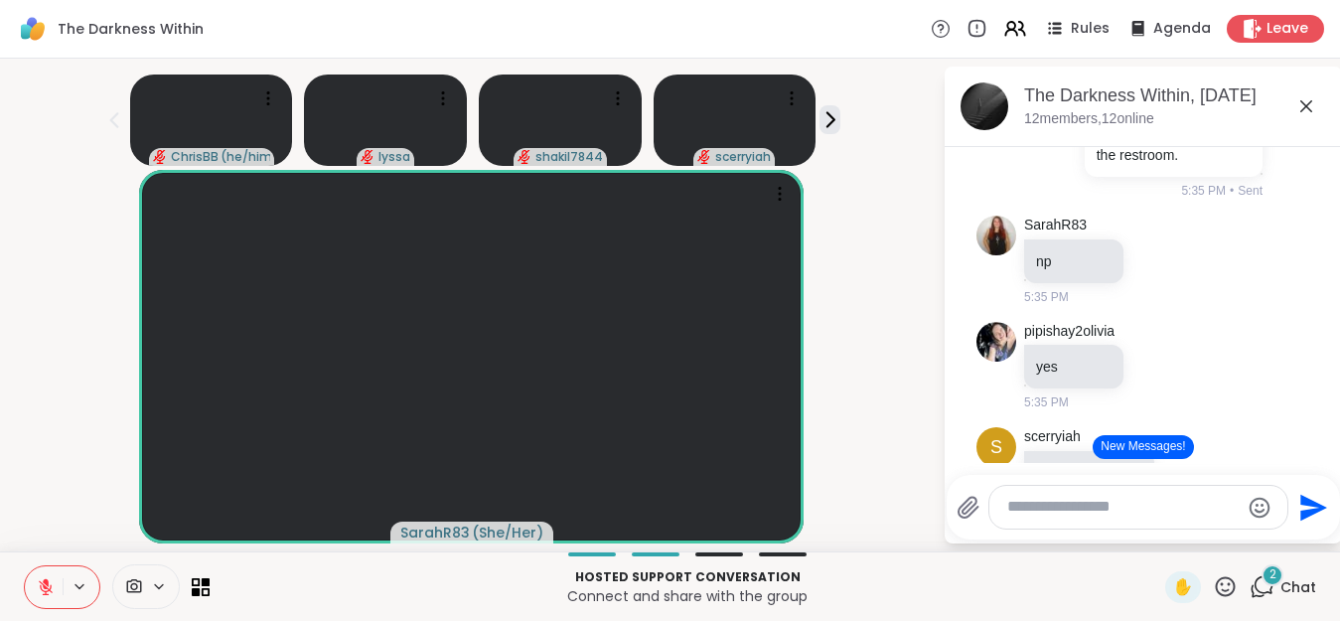
click at [1179, 446] on button "New Messages!" at bounding box center [1143, 447] width 100 height 24
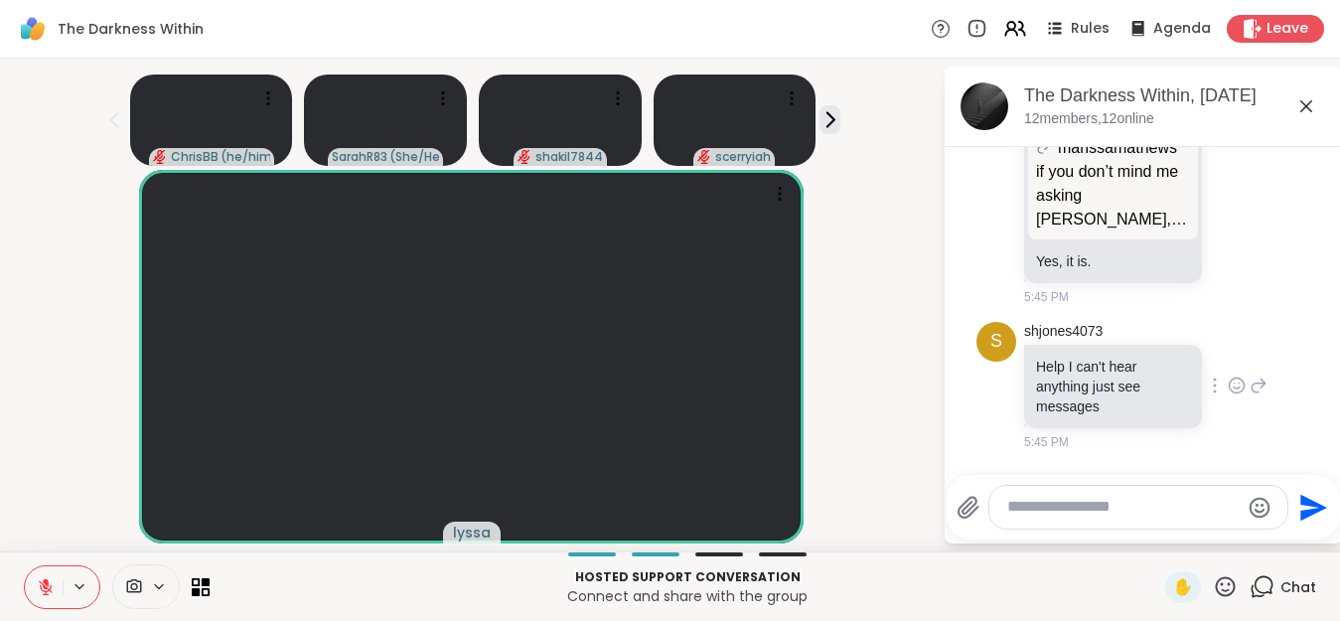
scroll to position [9308, 0]
click at [1155, 231] on p "if you don’t mind me asking [PERSON_NAME], is the [MEDICAL_DATA] linked to the …" at bounding box center [1113, 196] width 154 height 72
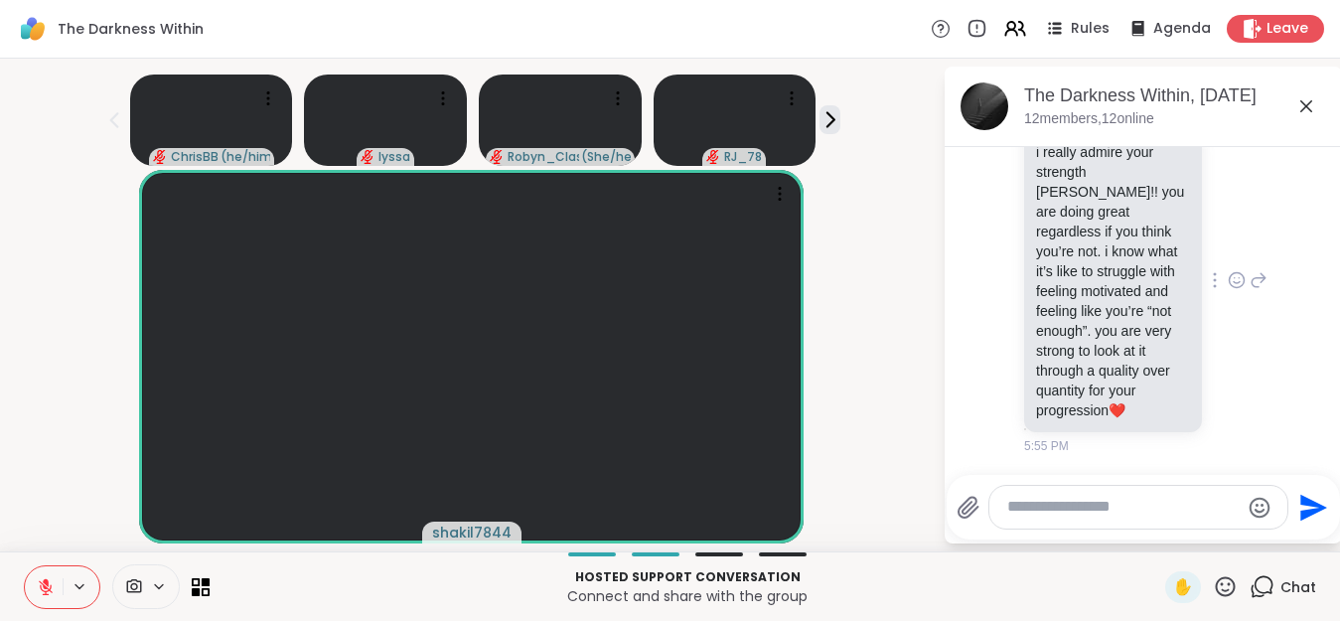
scroll to position [11298, 0]
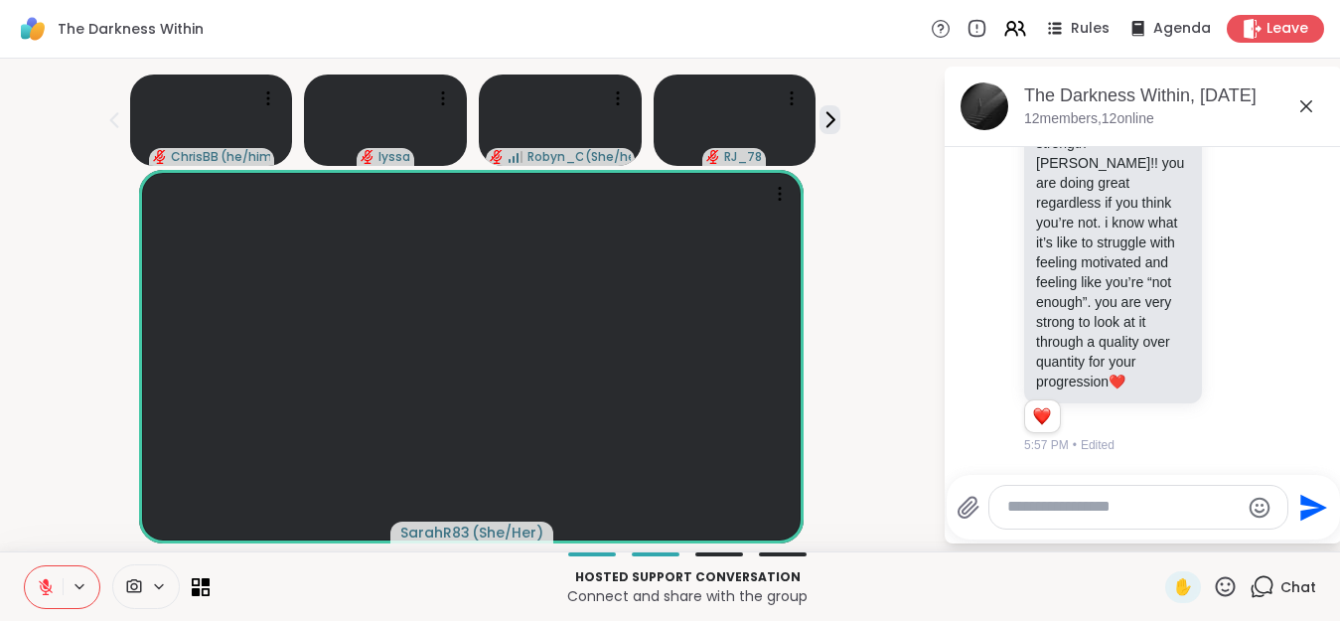
click at [1090, 515] on textarea "Type your message" at bounding box center [1122, 507] width 231 height 21
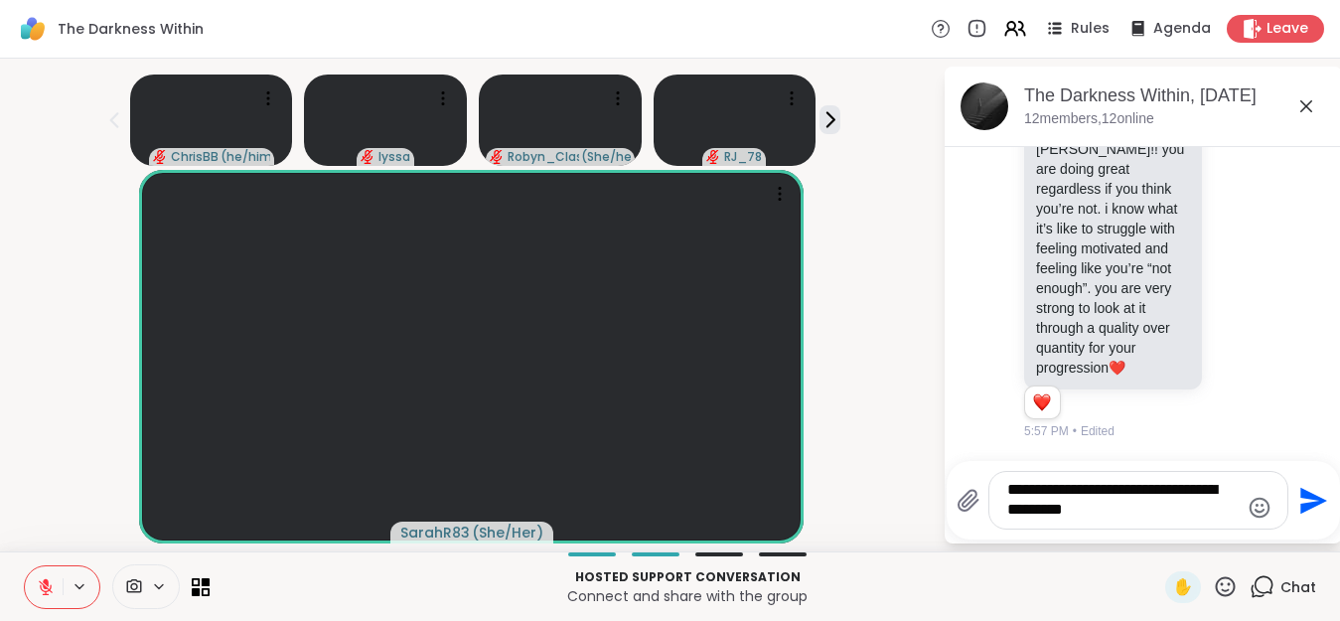
type textarea "**********"
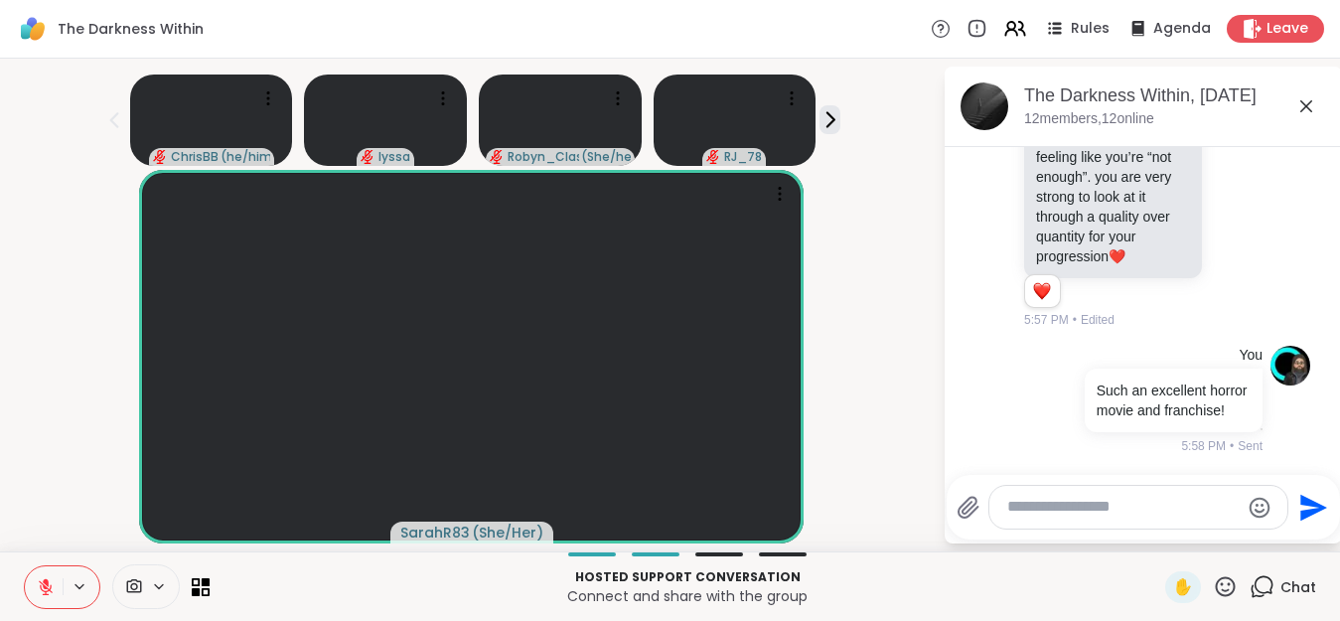
scroll to position [11444, 0]
type textarea "**********"
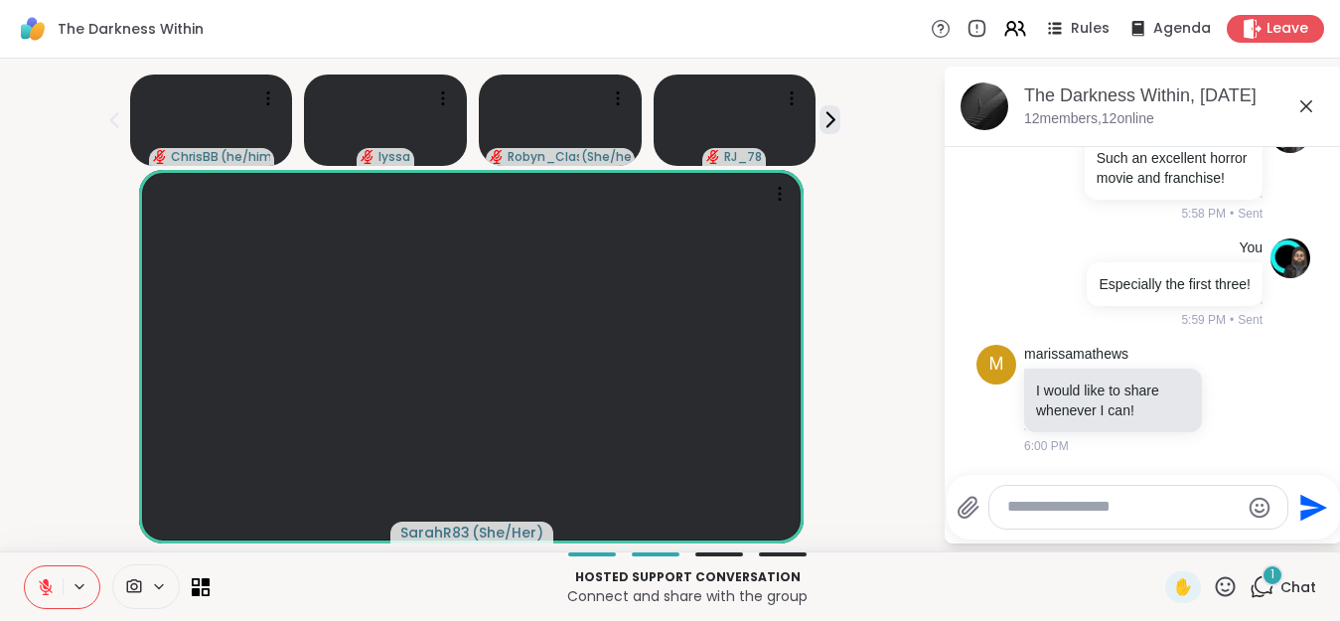
scroll to position [11695, 0]
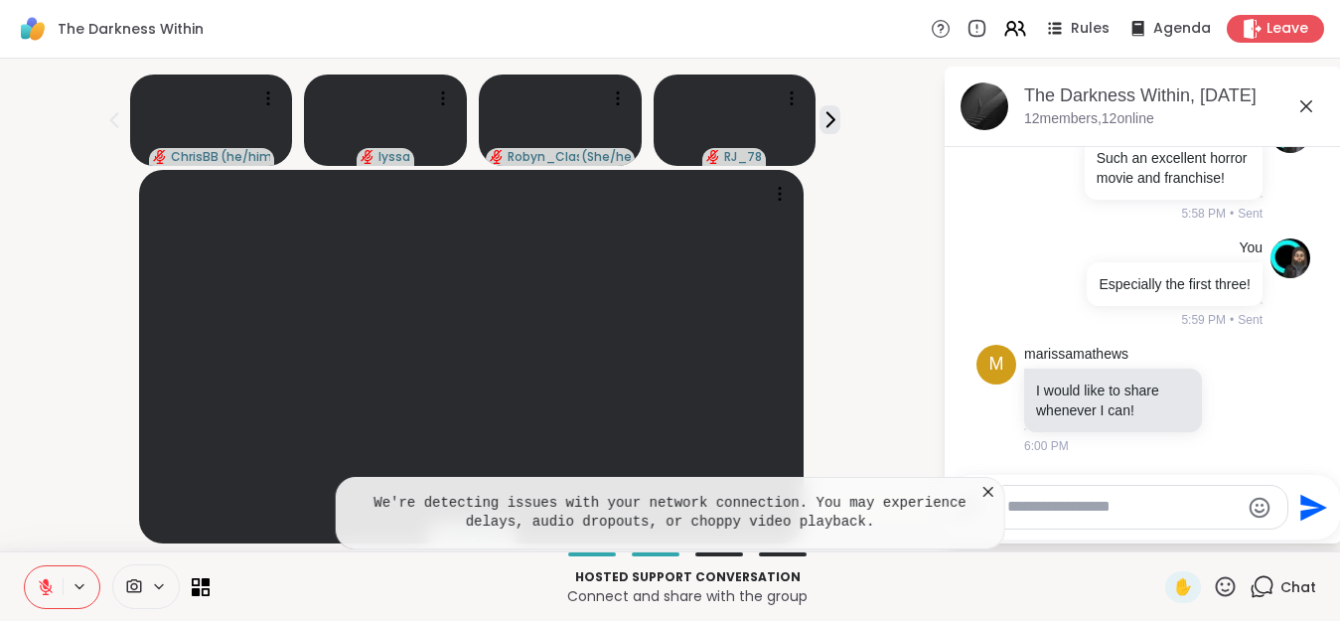
click at [998, 488] on icon at bounding box center [988, 492] width 20 height 20
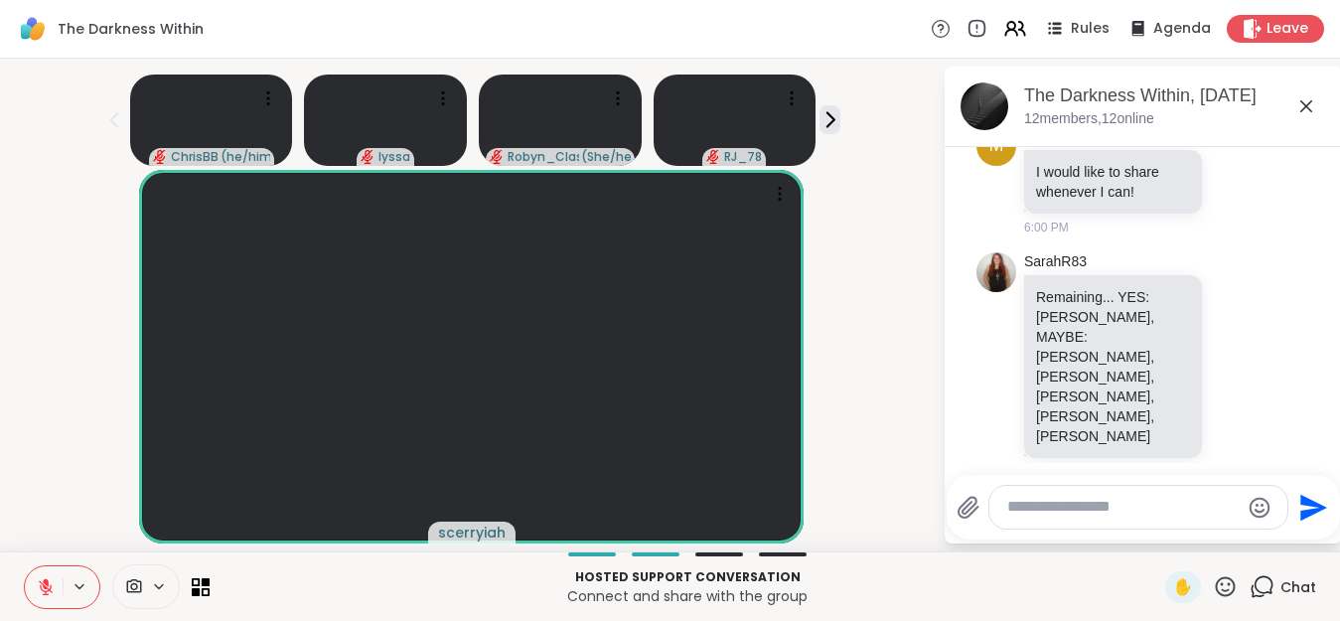
scroll to position [11861, 0]
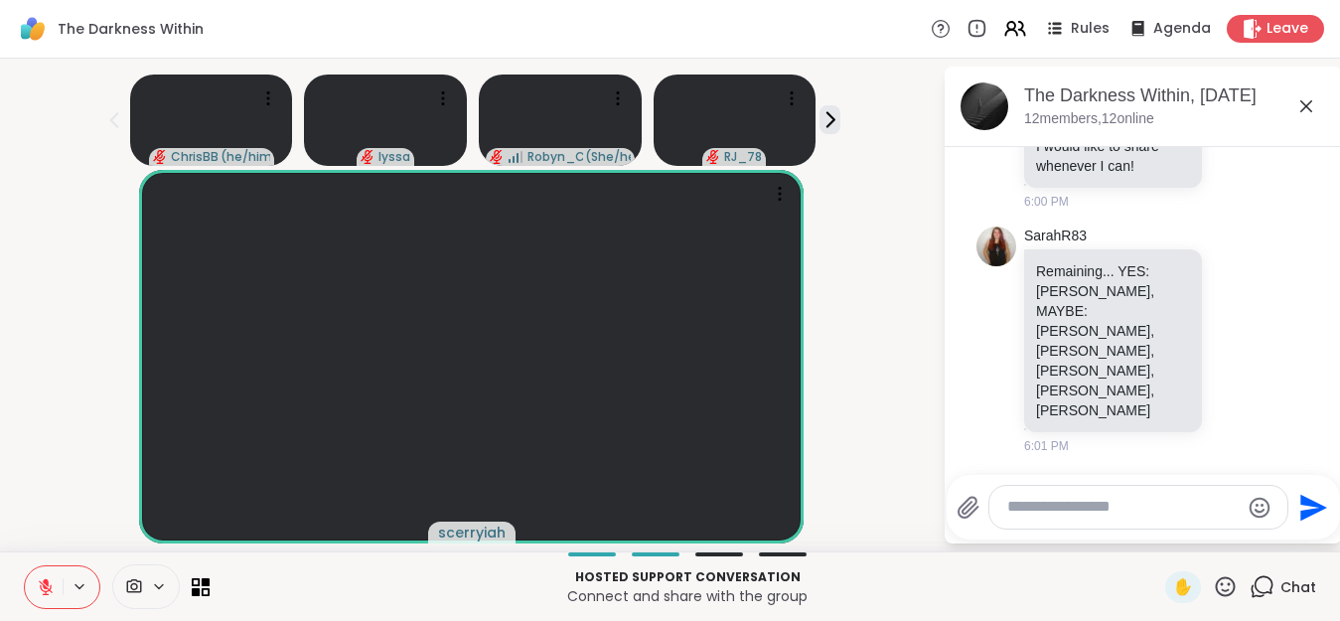
click at [1068, 508] on textarea "Type your message" at bounding box center [1122, 507] width 231 height 21
click at [1070, 506] on textarea "Type your message" at bounding box center [1122, 507] width 231 height 21
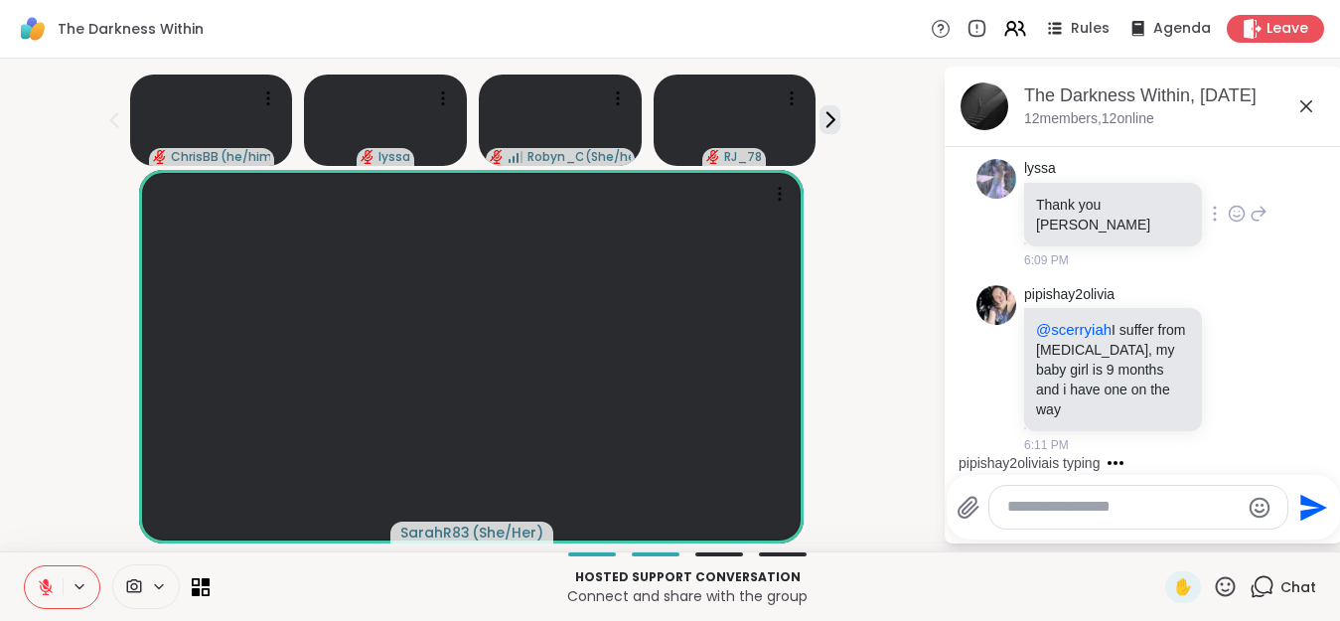
scroll to position [13231, 0]
click at [840, 113] on icon at bounding box center [829, 119] width 21 height 21
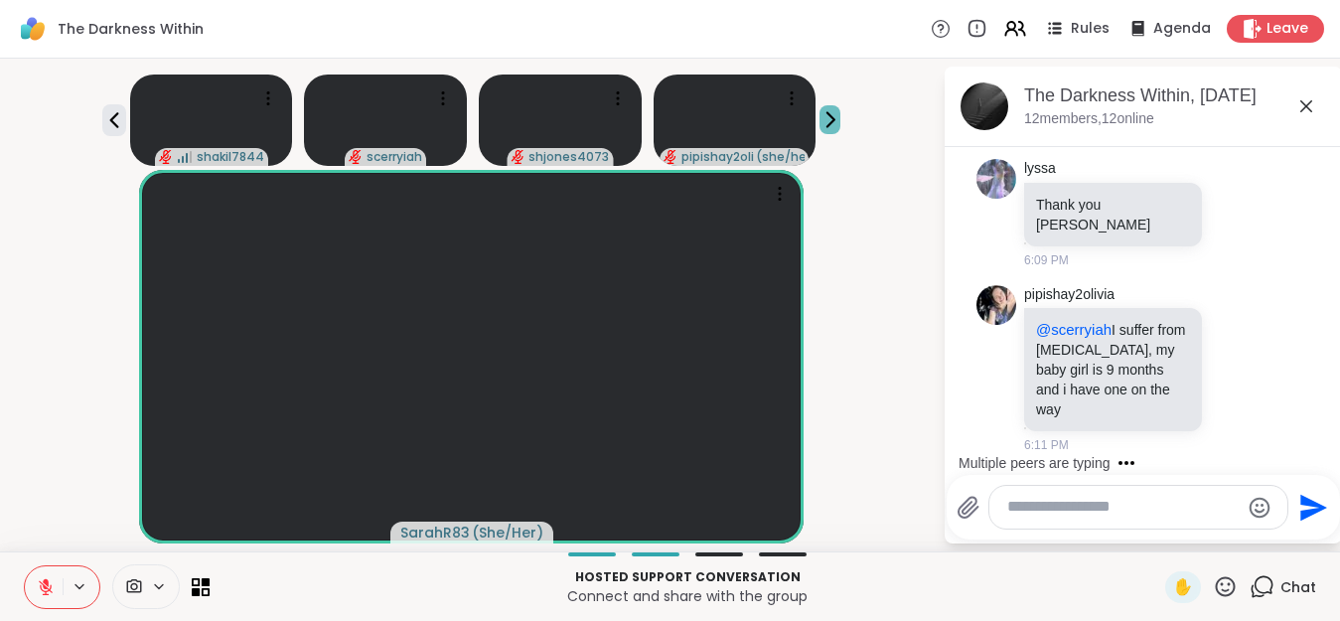
click at [840, 113] on icon at bounding box center [829, 119] width 21 height 21
click at [126, 122] on icon at bounding box center [114, 120] width 24 height 24
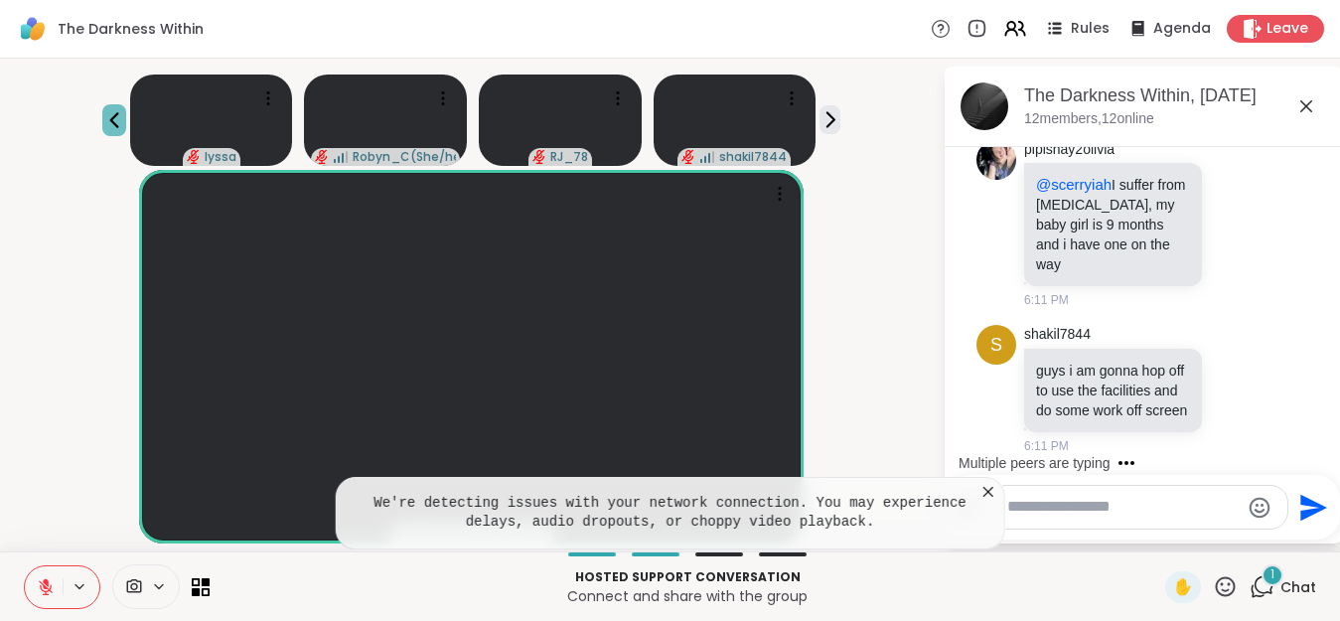
scroll to position [13397, 0]
click at [126, 122] on icon at bounding box center [114, 120] width 24 height 24
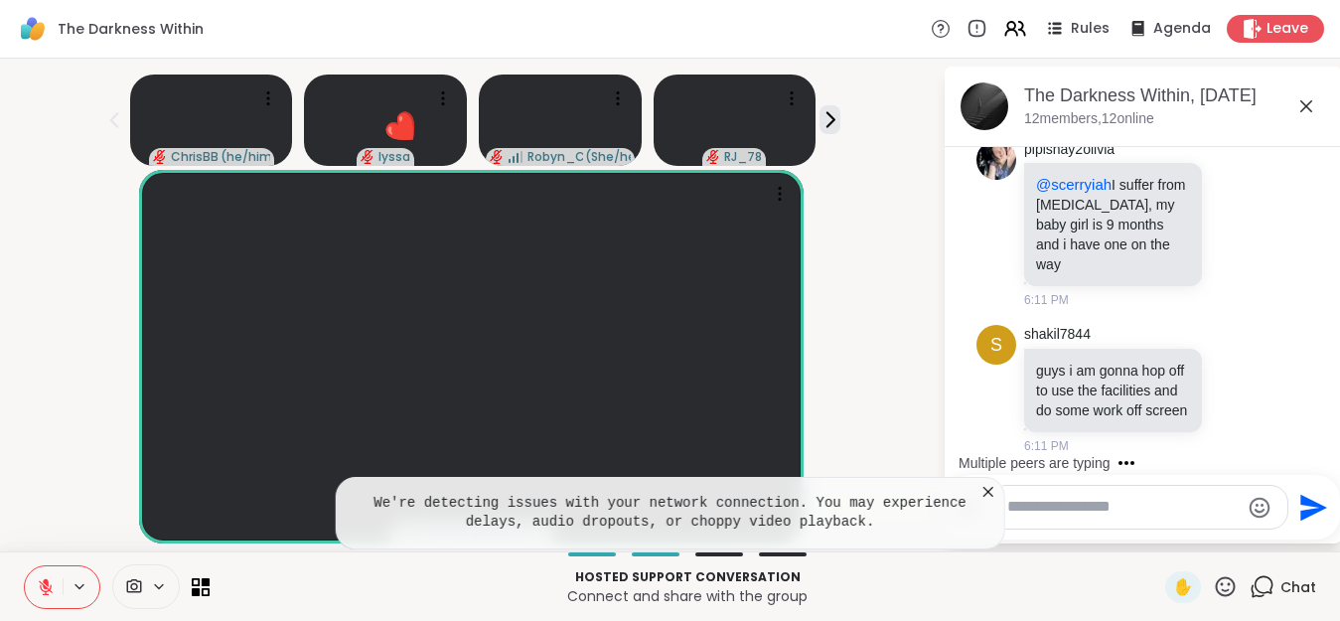
click at [53, 581] on icon at bounding box center [46, 587] width 18 height 18
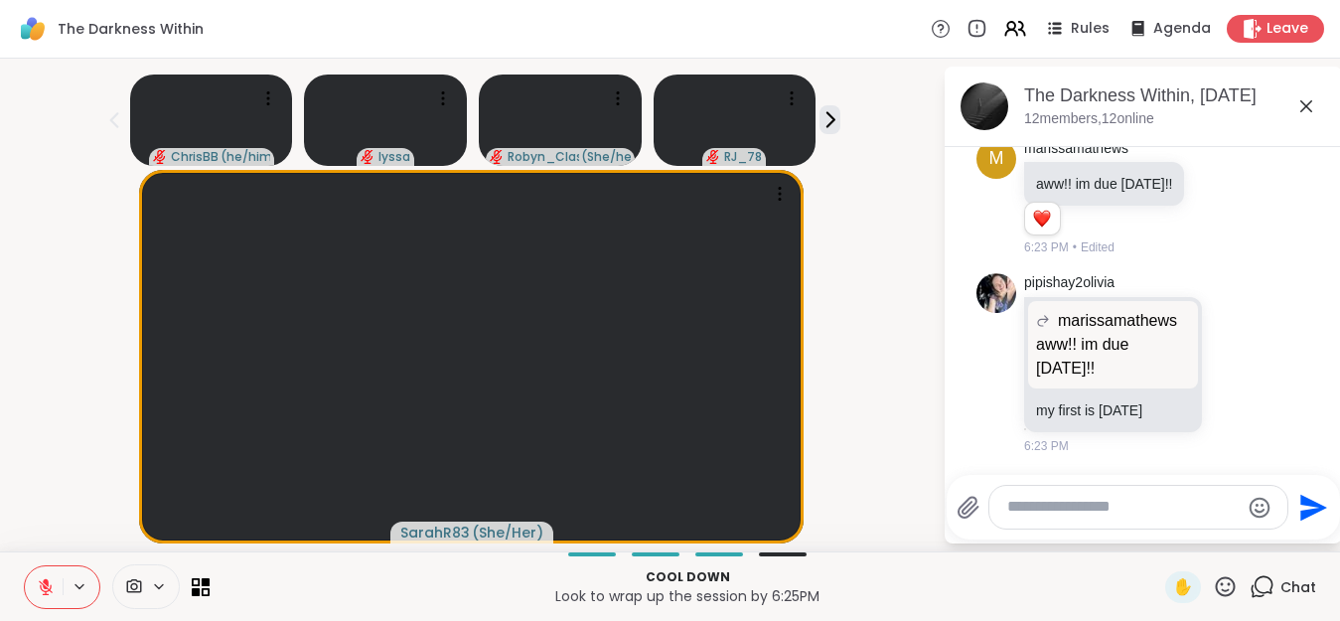
scroll to position [16250, 0]
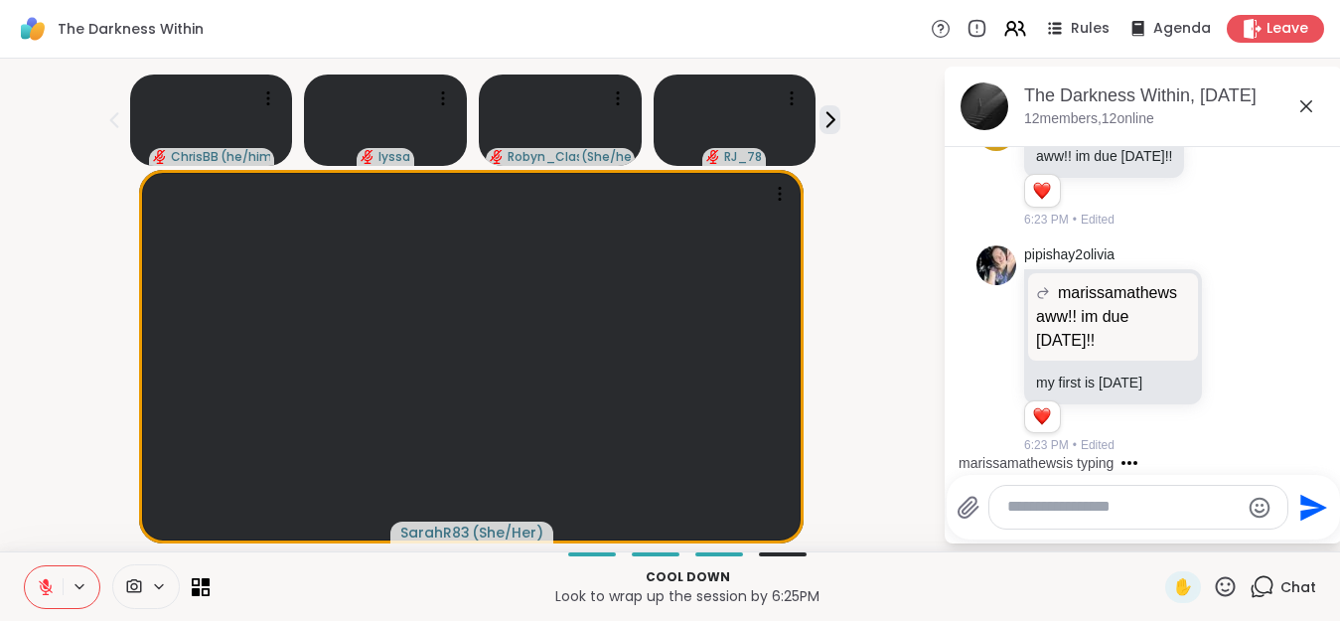
click at [45, 588] on icon at bounding box center [46, 587] width 14 height 14
click at [46, 583] on icon at bounding box center [46, 587] width 18 height 18
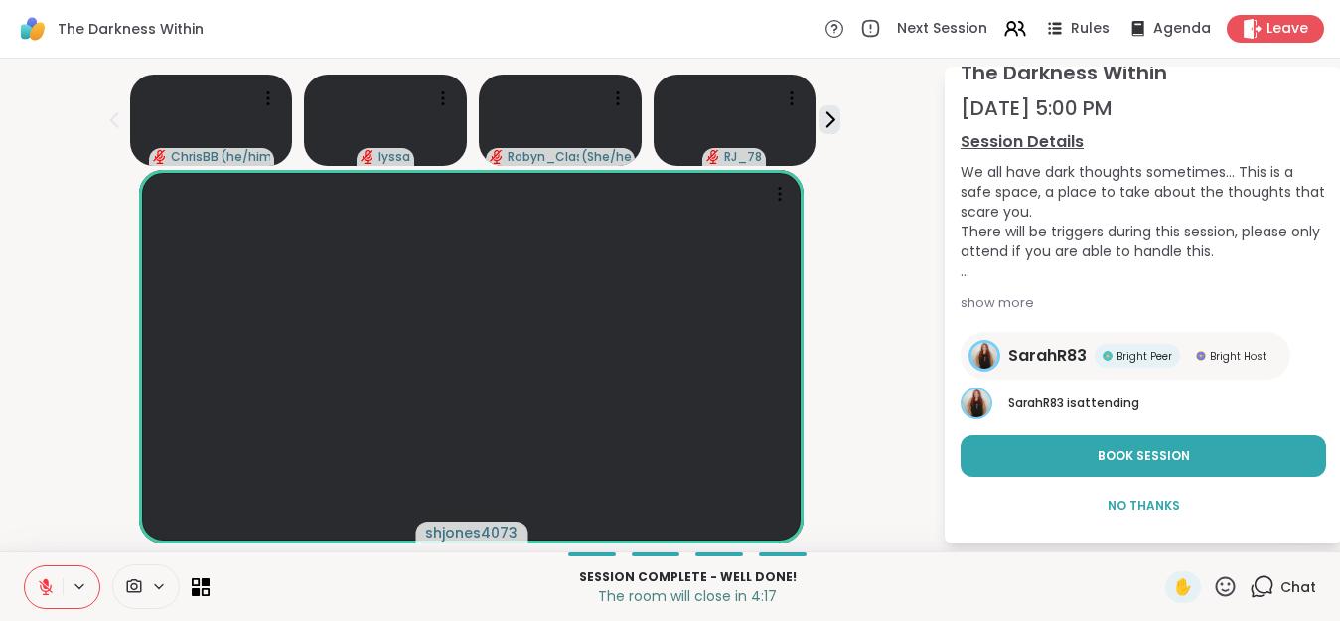
scroll to position [0, 0]
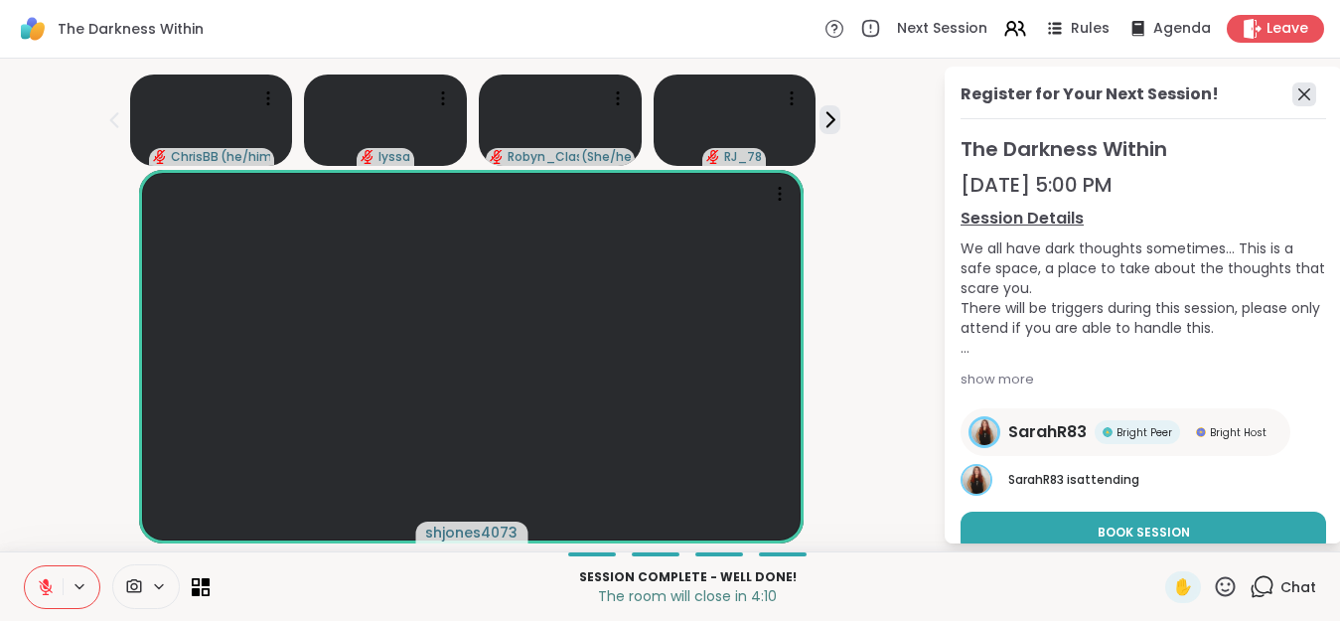
click at [1297, 93] on icon at bounding box center [1304, 94] width 24 height 24
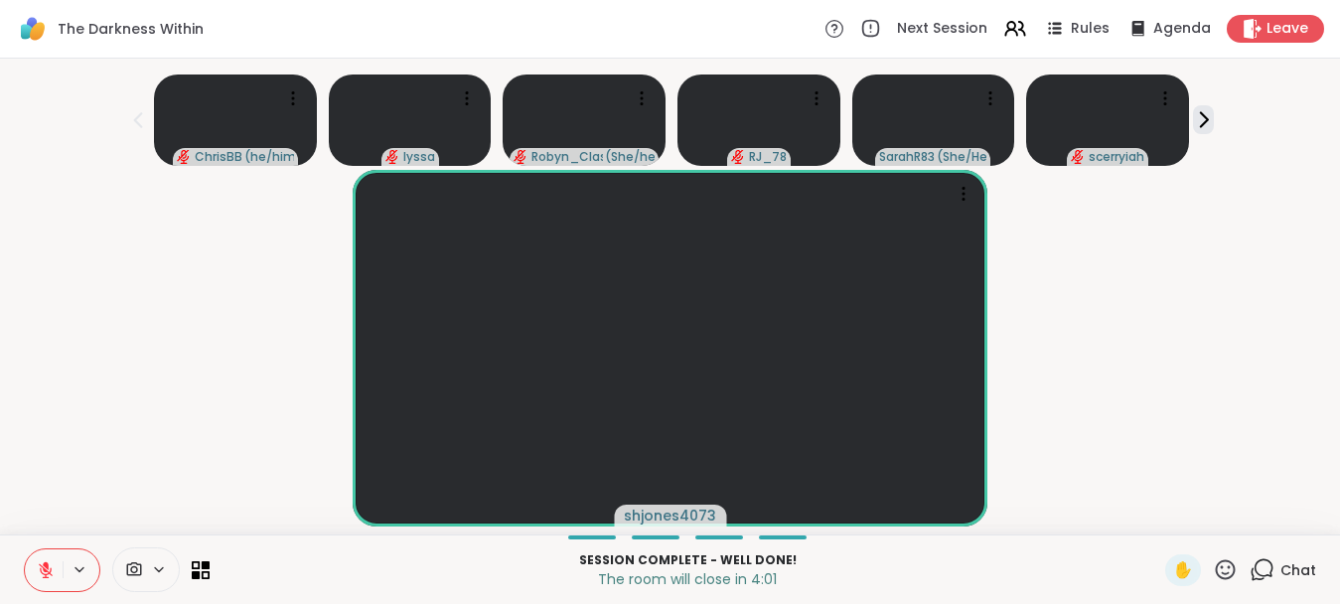
click at [1286, 580] on span "Chat" at bounding box center [1298, 570] width 36 height 20
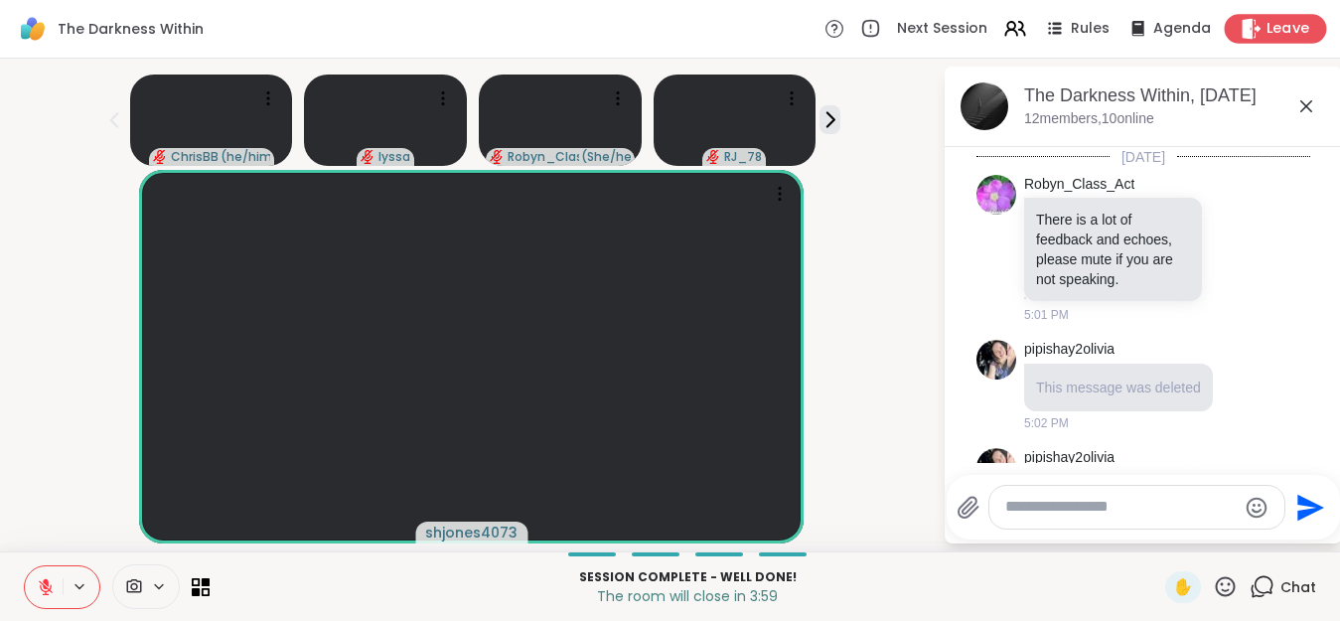
scroll to position [16817, 0]
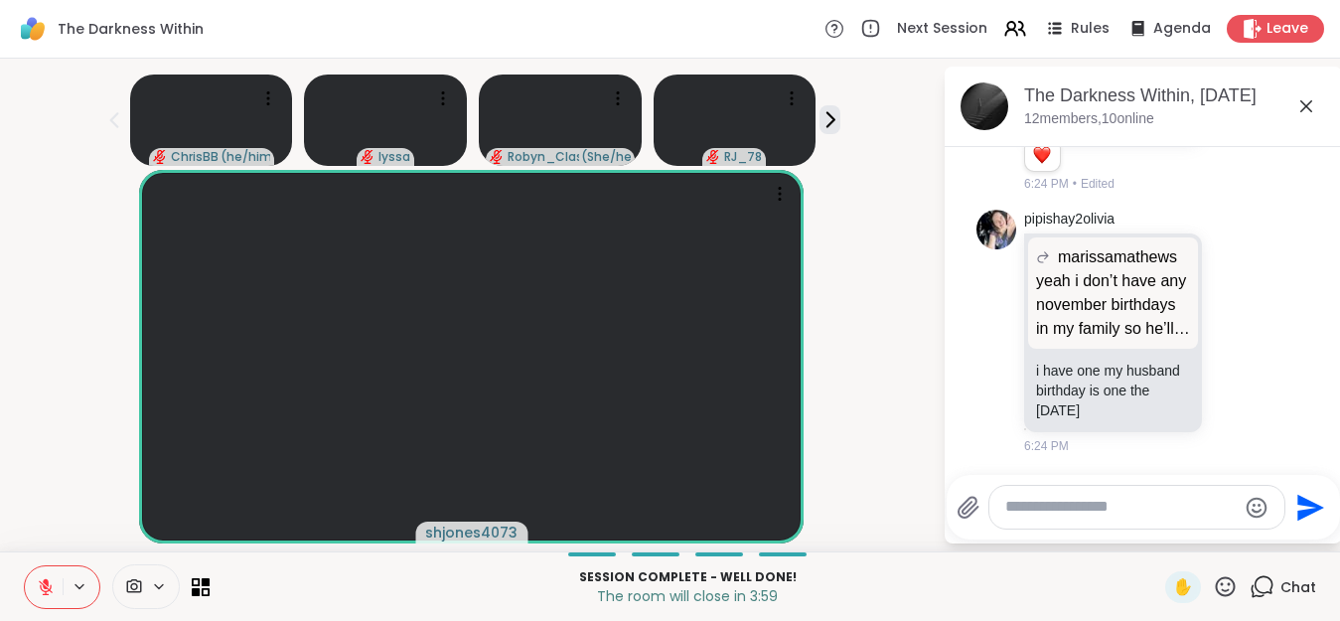
drag, startPoint x: 1273, startPoint y: 18, endPoint x: 1269, endPoint y: 46, distance: 28.1
click at [1269, 46] on div "The Darkness Within Next Session Rules Agenda Leave" at bounding box center [670, 29] width 1340 height 59
click at [1283, 30] on span "Leave" at bounding box center [1288, 29] width 44 height 21
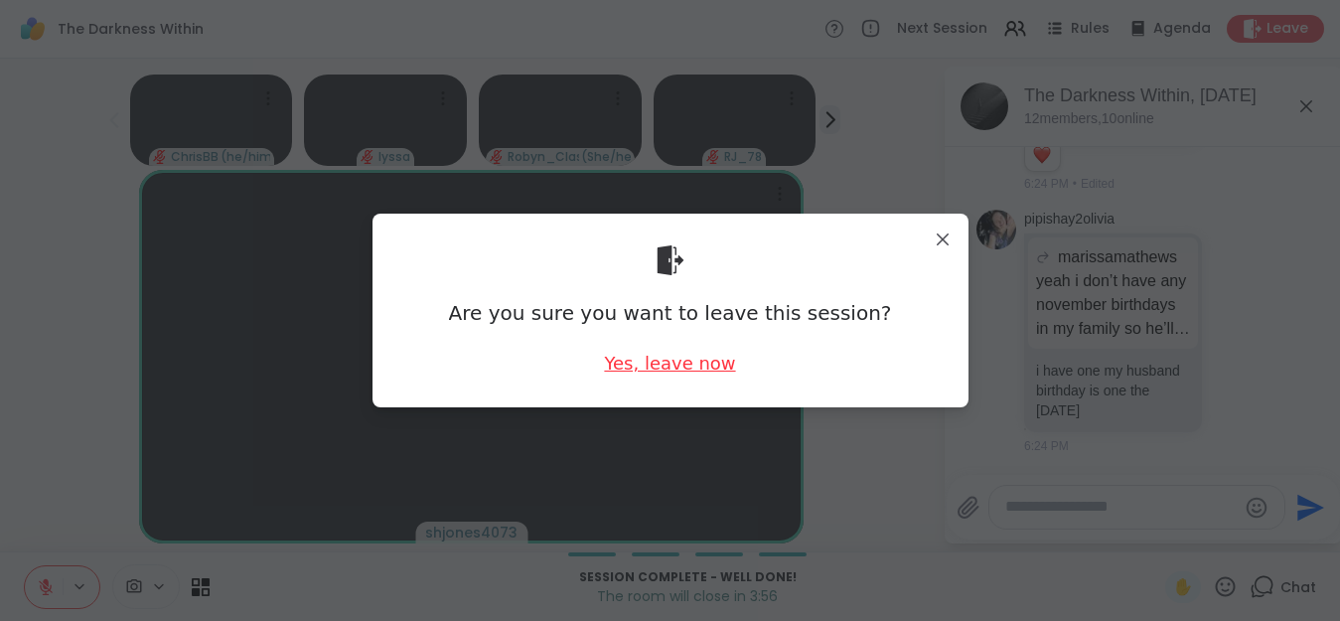
click at [686, 358] on div "Yes, leave now" at bounding box center [669, 363] width 131 height 25
